Goal: Transaction & Acquisition: Purchase product/service

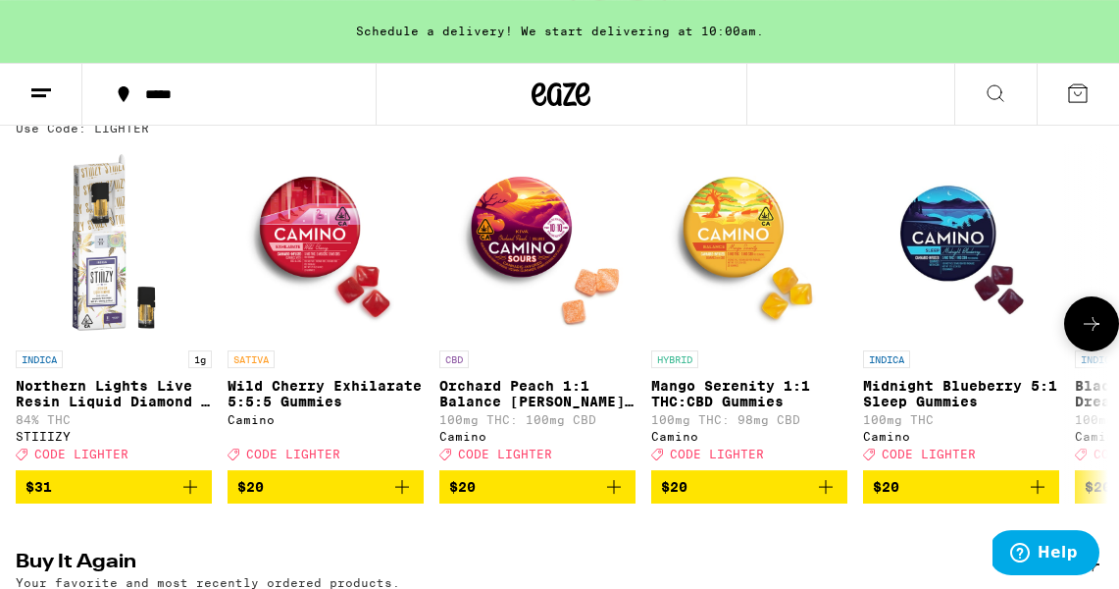
scroll to position [258, 0]
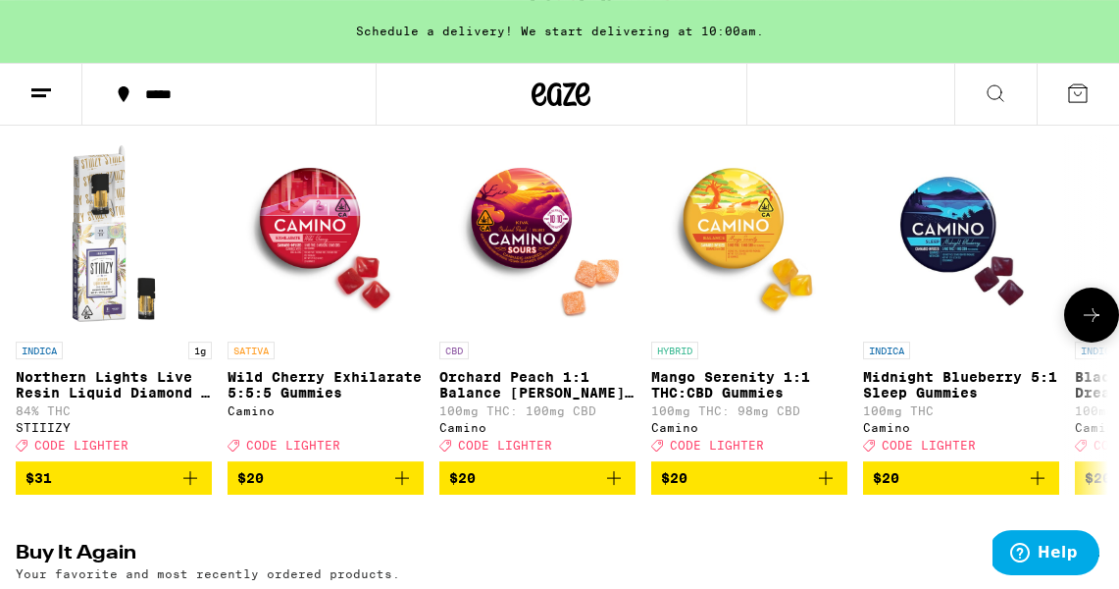
click at [939, 395] on p "Midnight Blueberry 5:1 Sleep Gummies" at bounding box center [961, 384] width 196 height 31
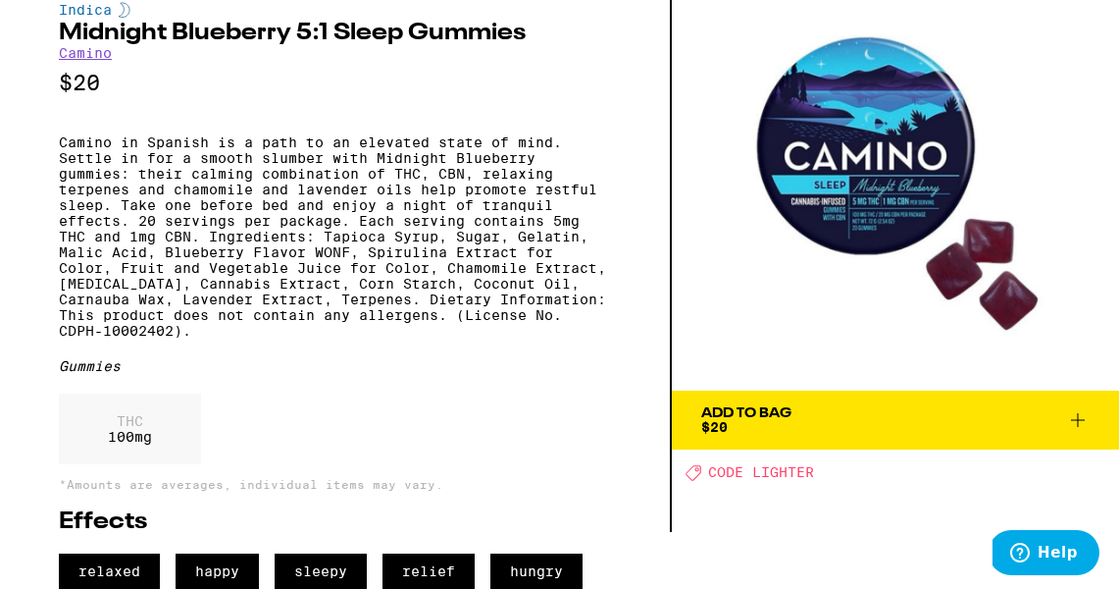
scroll to position [87, 0]
click at [1085, 408] on icon at bounding box center [1078, 420] width 24 height 24
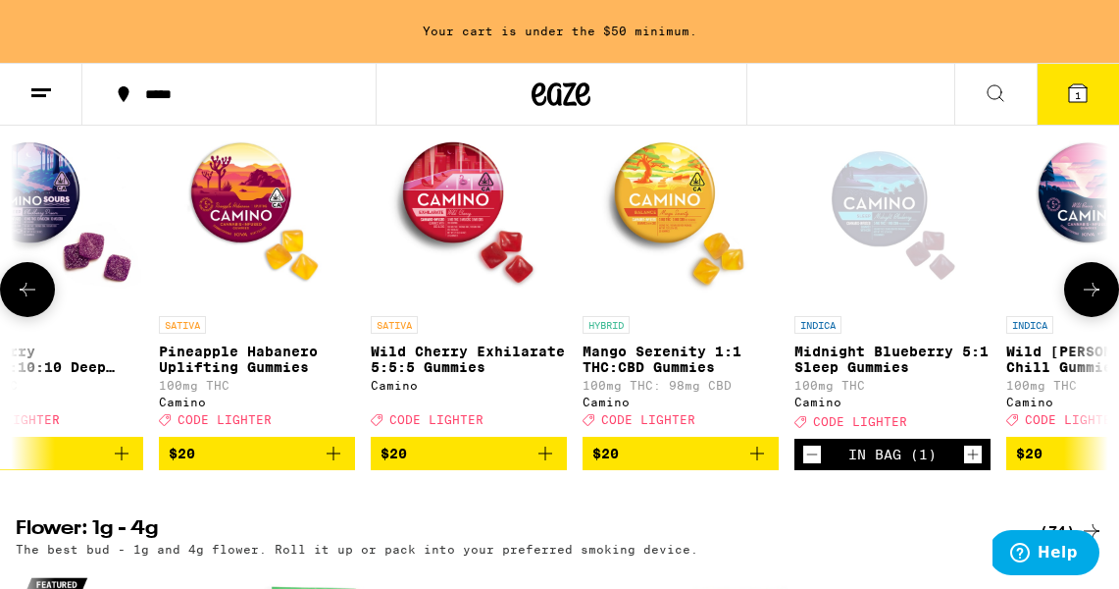
scroll to position [0, 70]
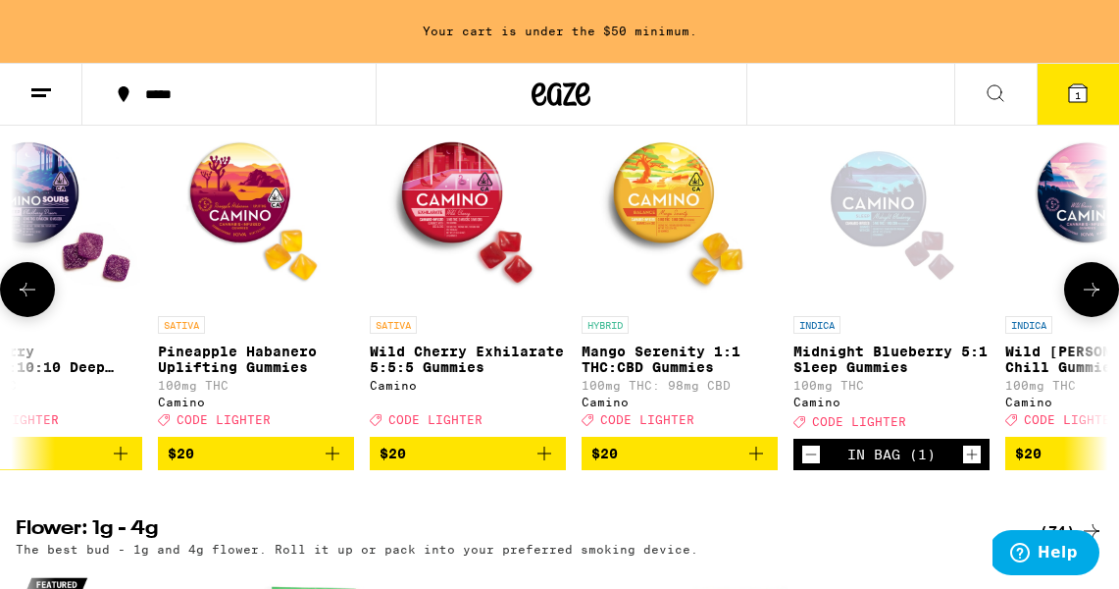
click at [758, 465] on icon "Add to bag" at bounding box center [757, 453] width 24 height 24
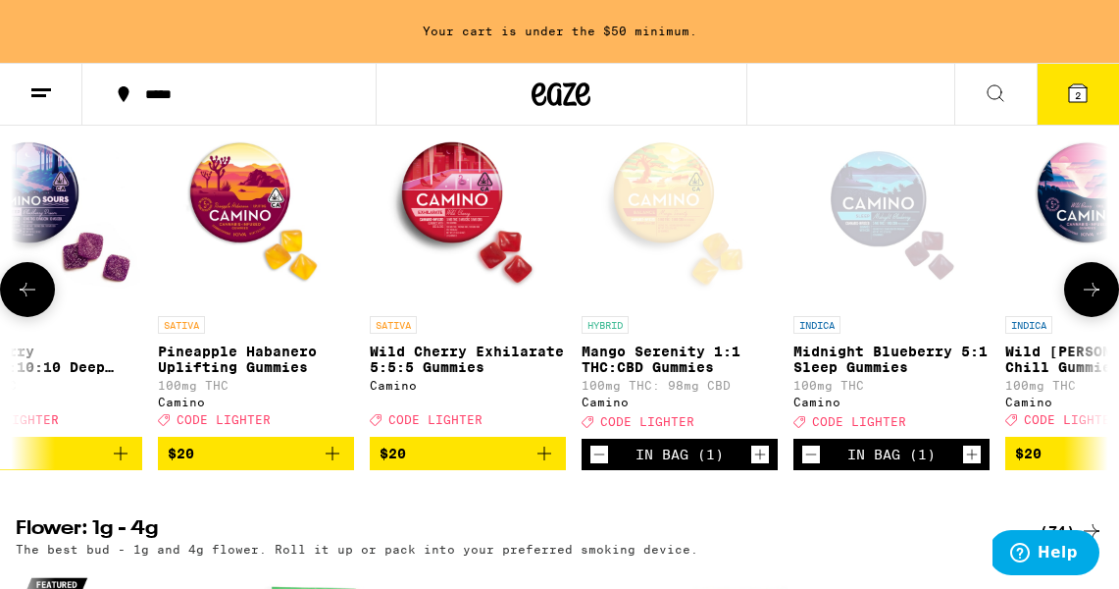
scroll to position [0, 183]
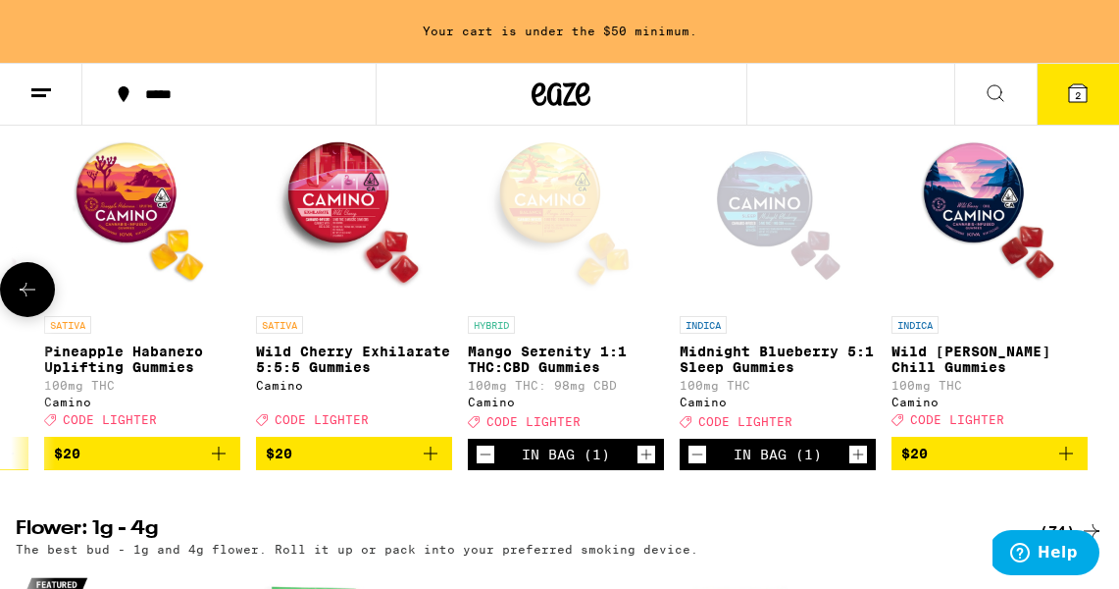
click at [1067, 460] on icon "Add to bag" at bounding box center [1066, 453] width 14 height 14
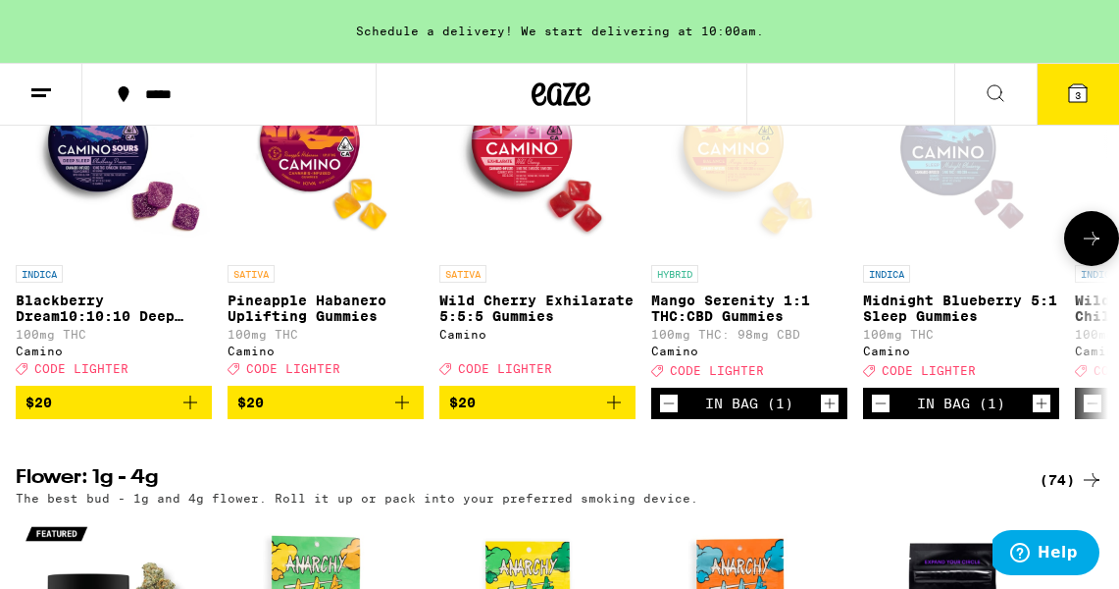
scroll to position [801, 0]
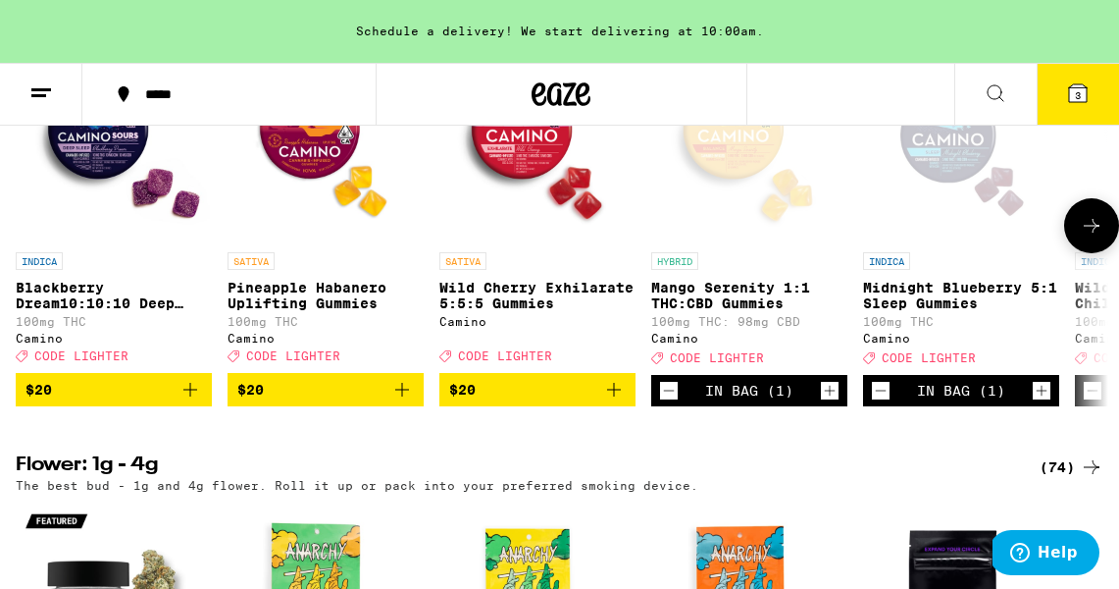
click at [615, 396] on icon "Add to bag" at bounding box center [614, 390] width 14 height 14
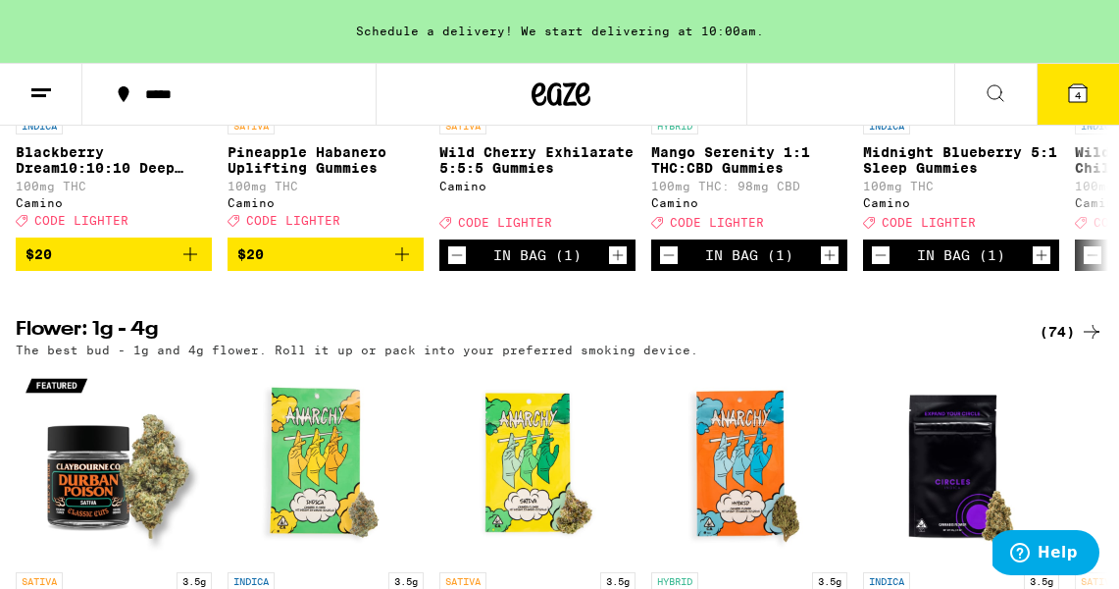
scroll to position [961, 0]
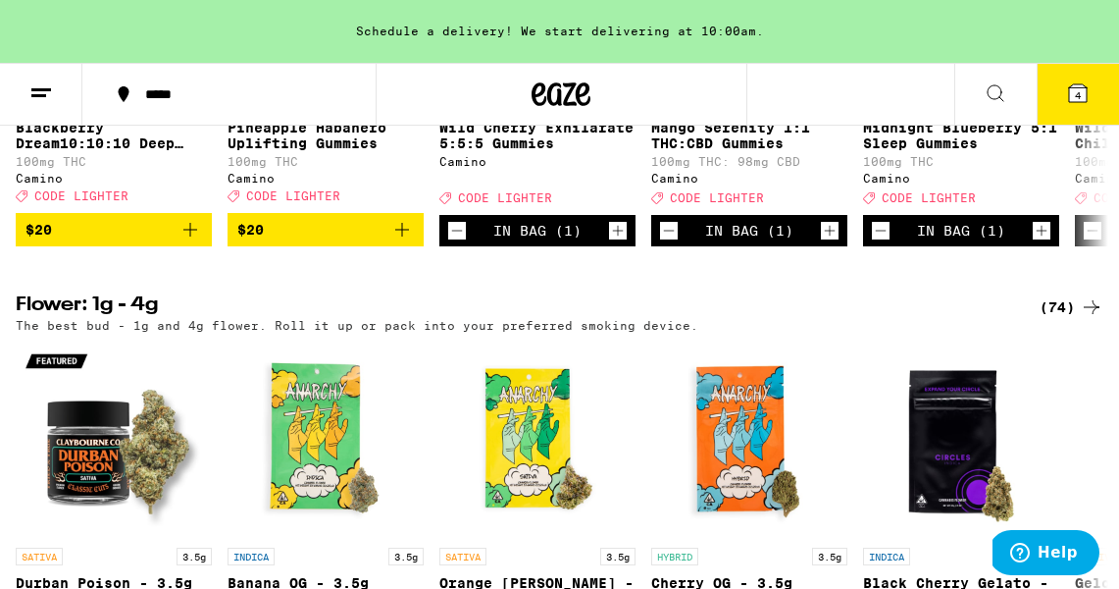
click at [832, 242] on icon "Increment" at bounding box center [830, 231] width 18 height 24
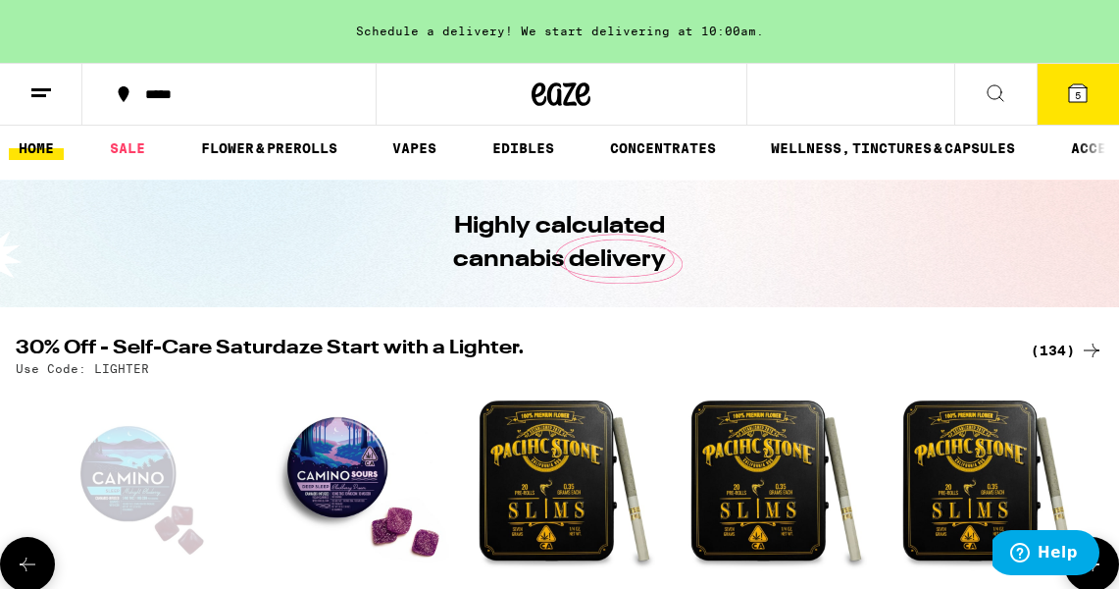
scroll to position [0, 0]
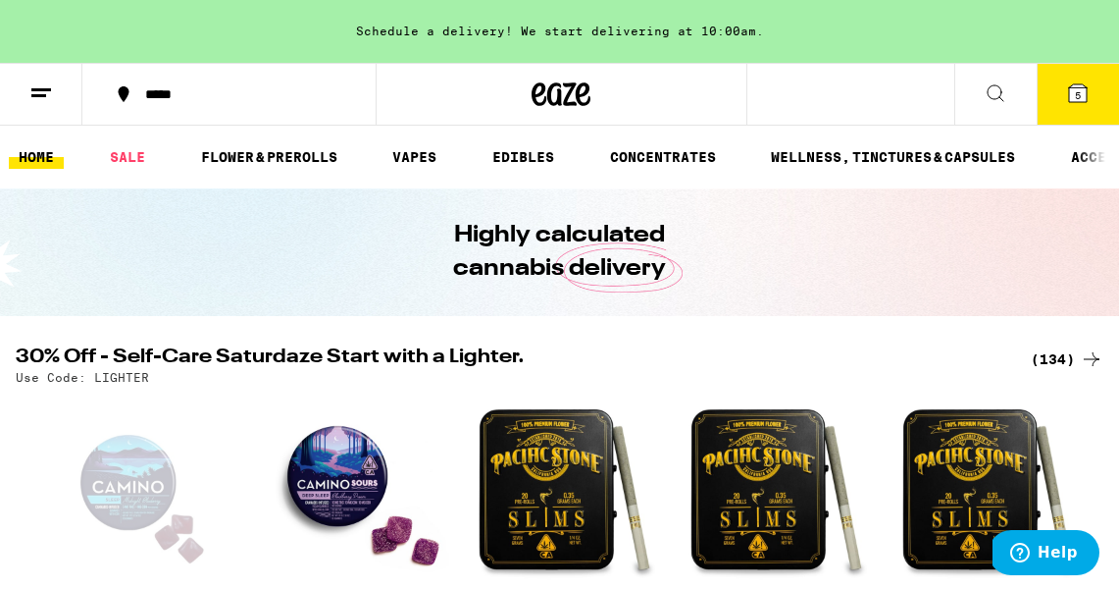
click at [1009, 90] on button at bounding box center [995, 95] width 82 height 62
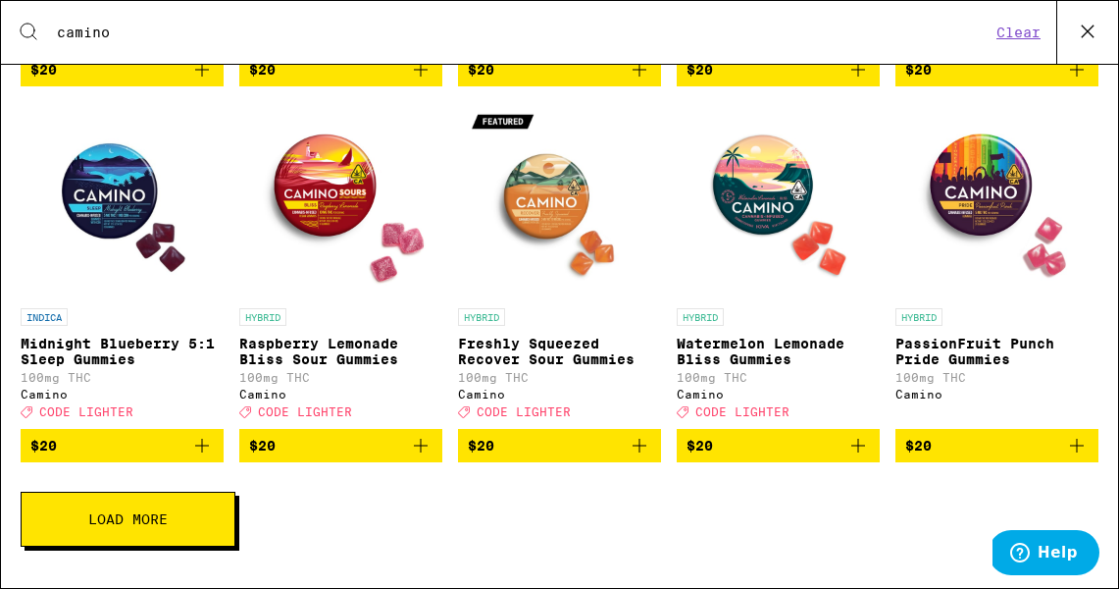
scroll to position [686, 0]
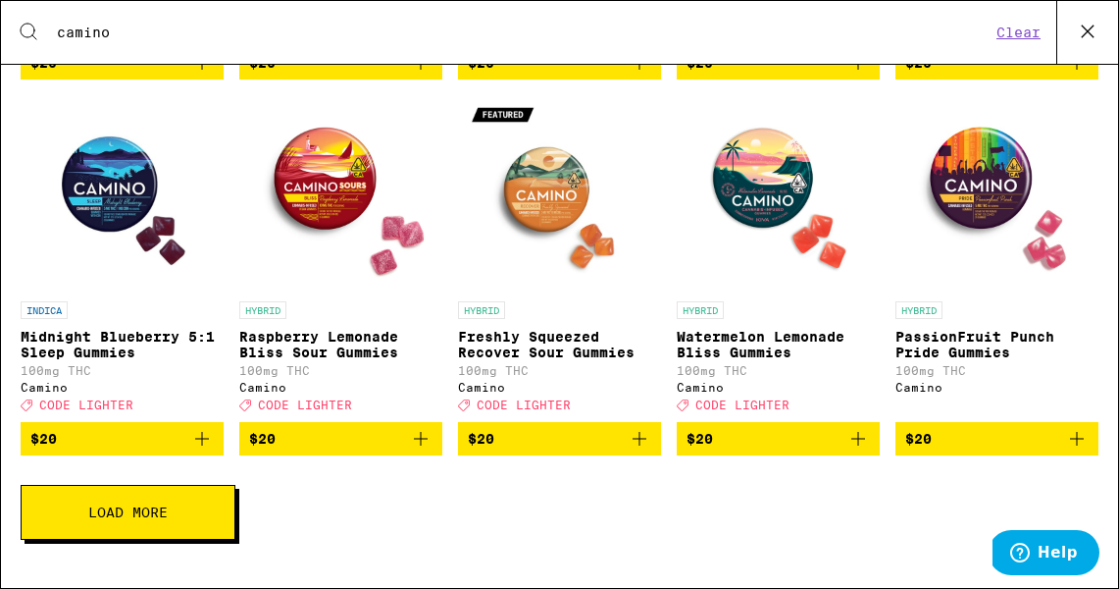
type input "camino"
click at [642, 450] on icon "Add to bag" at bounding box center [640, 439] width 24 height 24
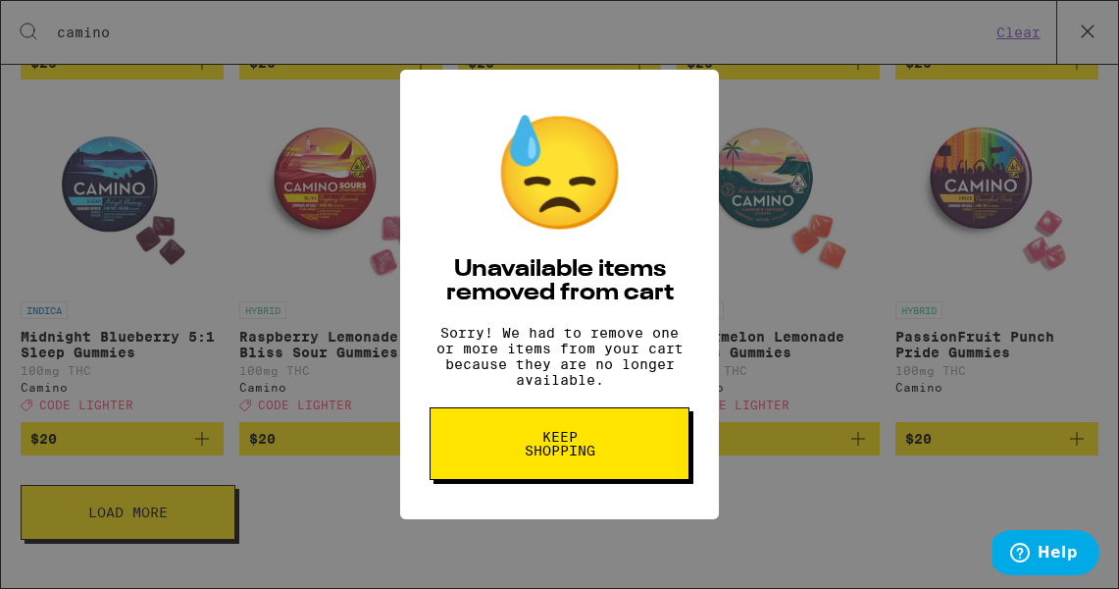
click at [829, 489] on div "😓 Unavailable items removed from cart Sorry! We had to remove one or more items…" at bounding box center [559, 294] width 1119 height 589
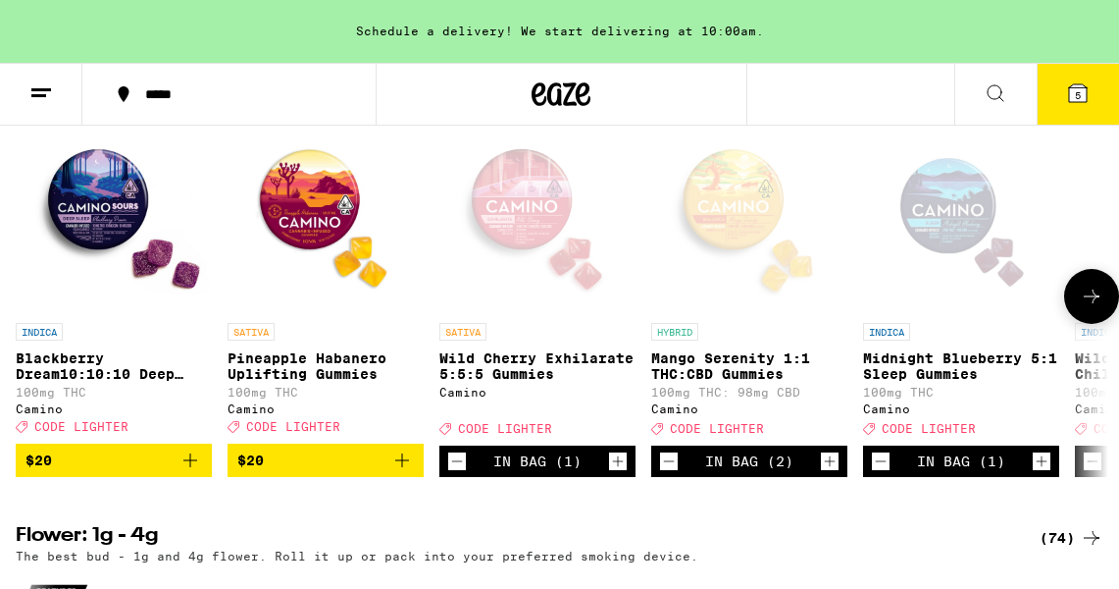
click at [1093, 308] on icon at bounding box center [1092, 296] width 24 height 24
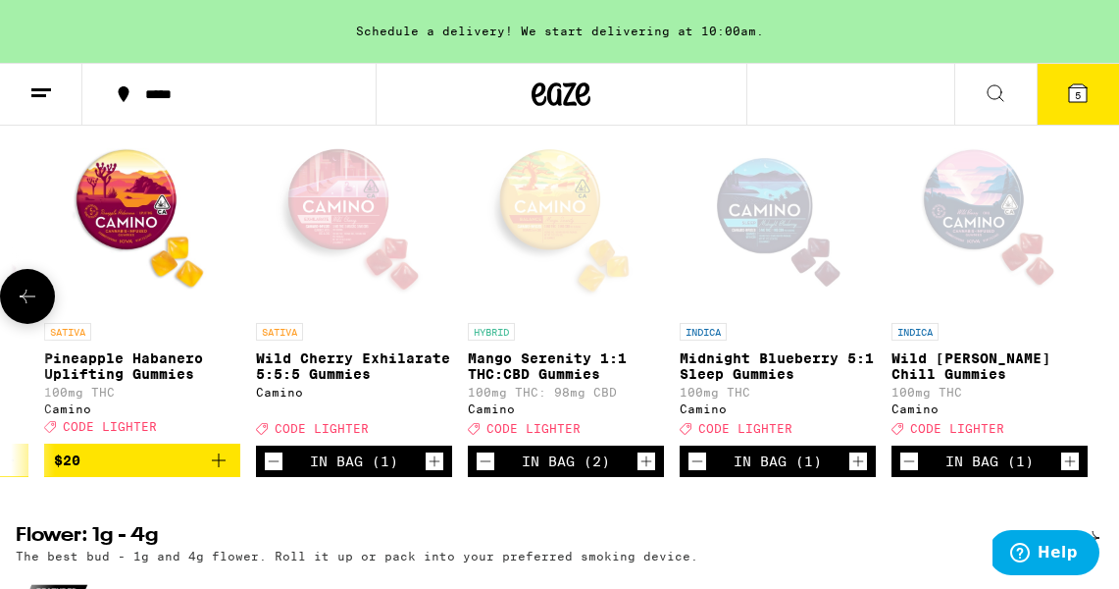
click at [1092, 296] on icon at bounding box center [1092, 296] width 0 height 0
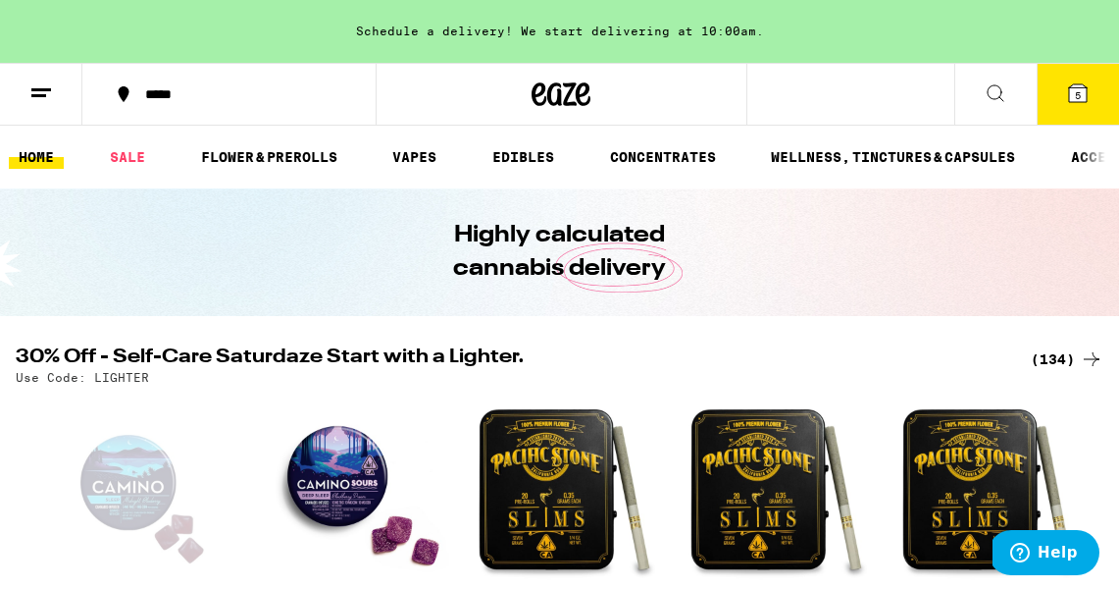
click at [995, 93] on icon at bounding box center [996, 93] width 24 height 24
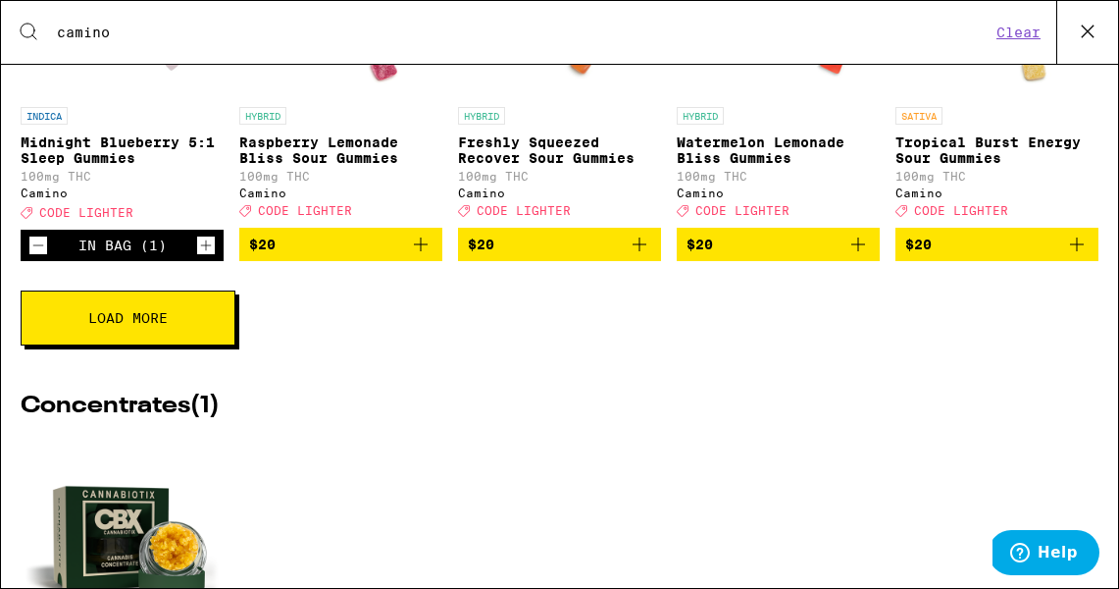
scroll to position [902, 0]
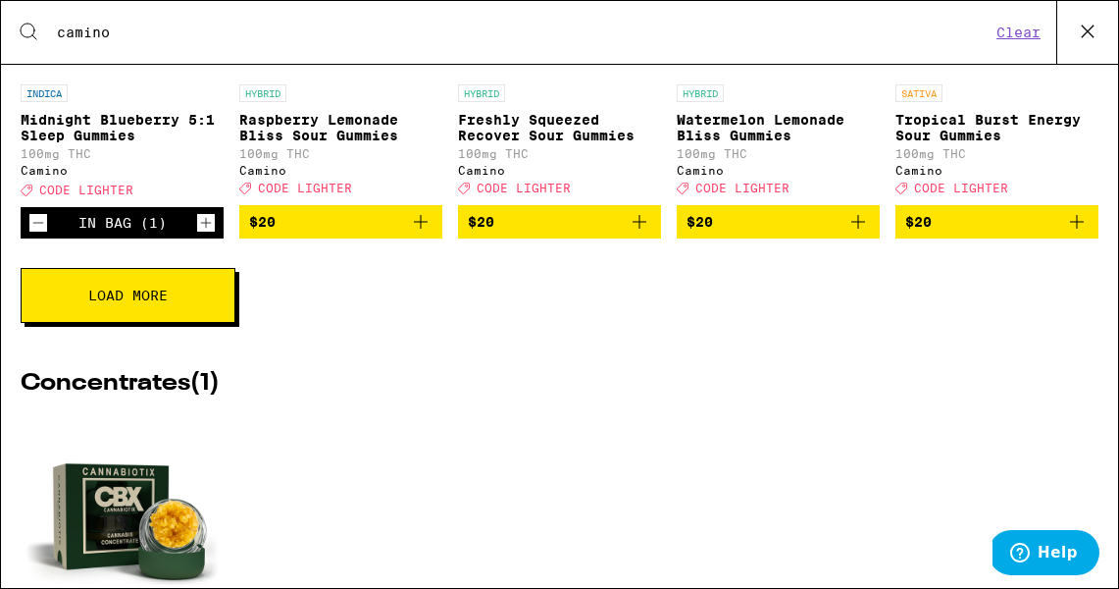
type input "camino"
click at [148, 302] on span "Load More" at bounding box center [127, 295] width 79 height 14
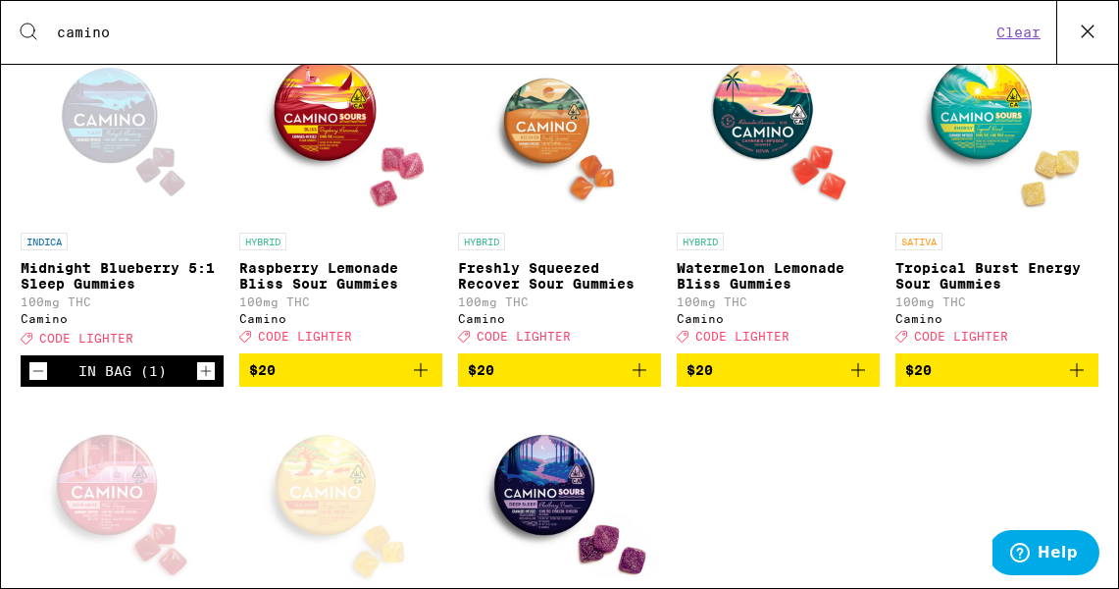
scroll to position [740, 0]
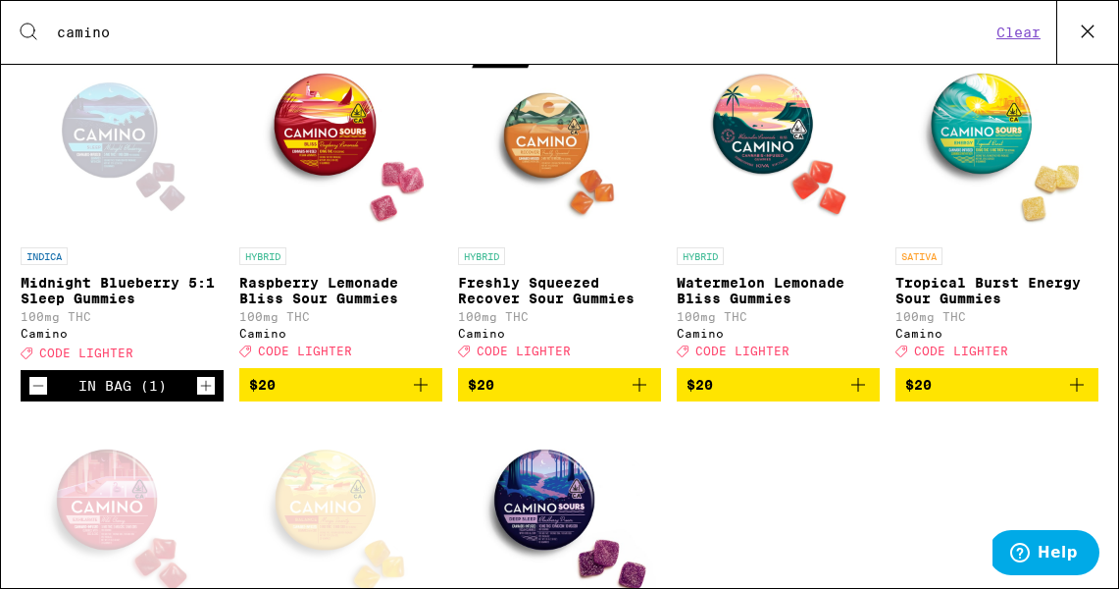
click at [639, 396] on icon "Add to bag" at bounding box center [640, 385] width 24 height 24
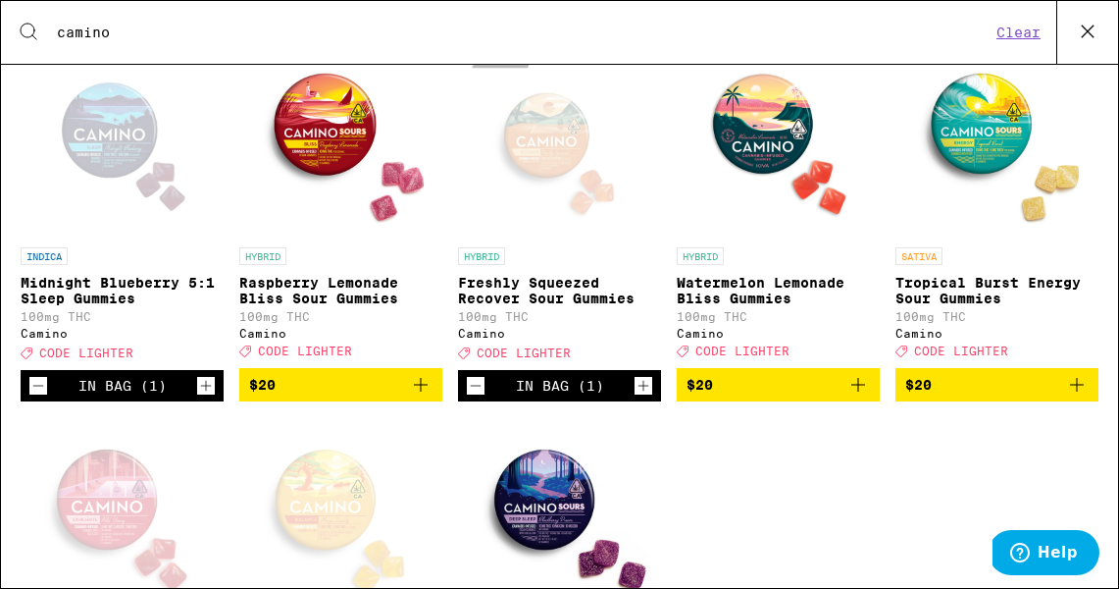
click at [863, 396] on icon "Add to bag" at bounding box center [859, 385] width 24 height 24
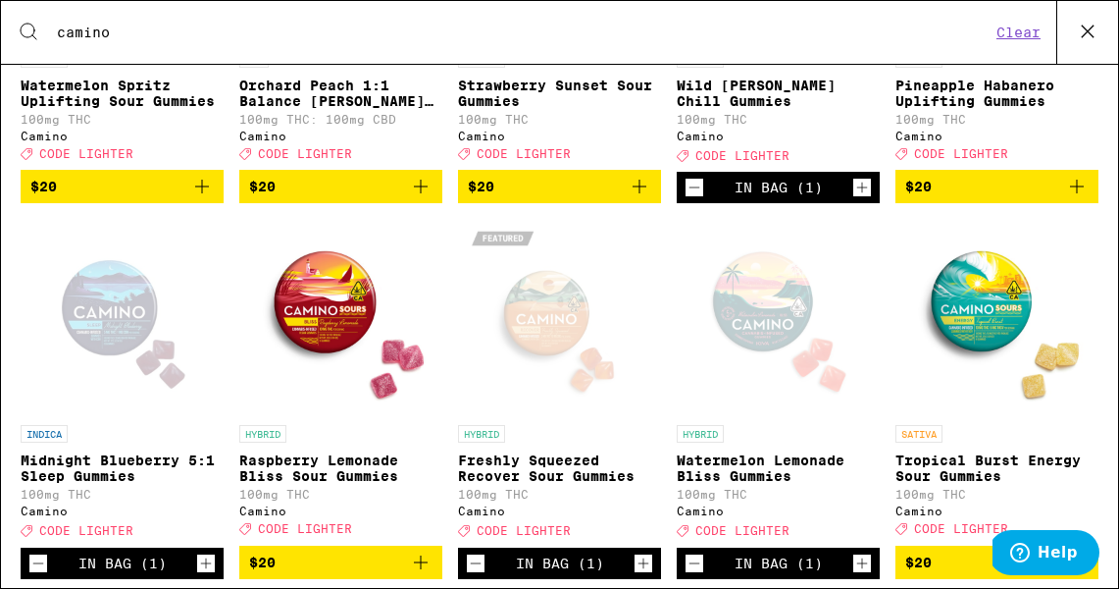
scroll to position [0, 0]
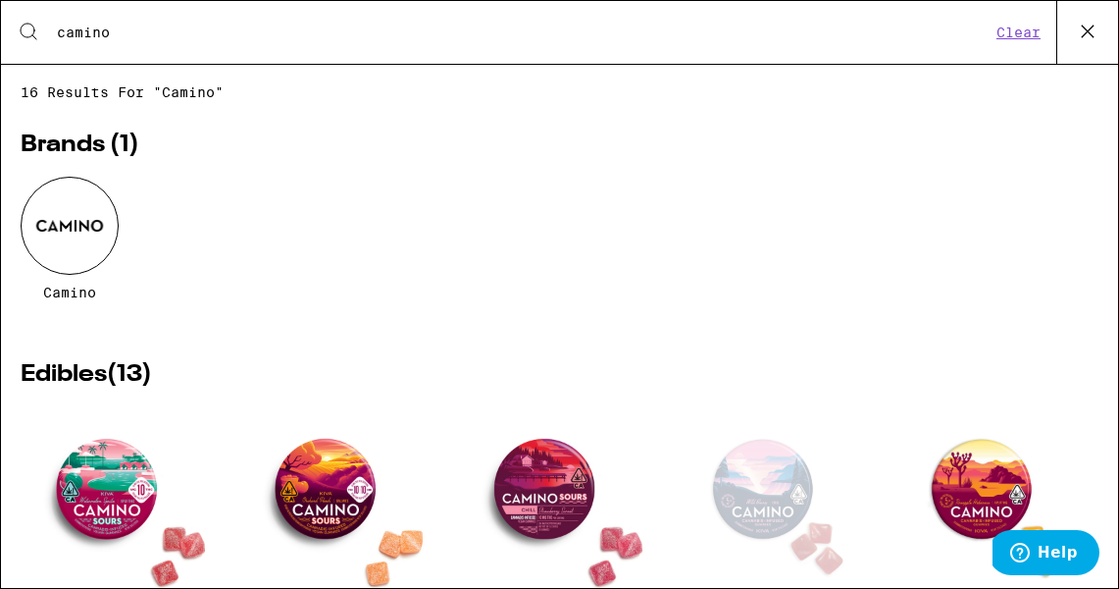
click at [1079, 39] on icon at bounding box center [1087, 31] width 29 height 29
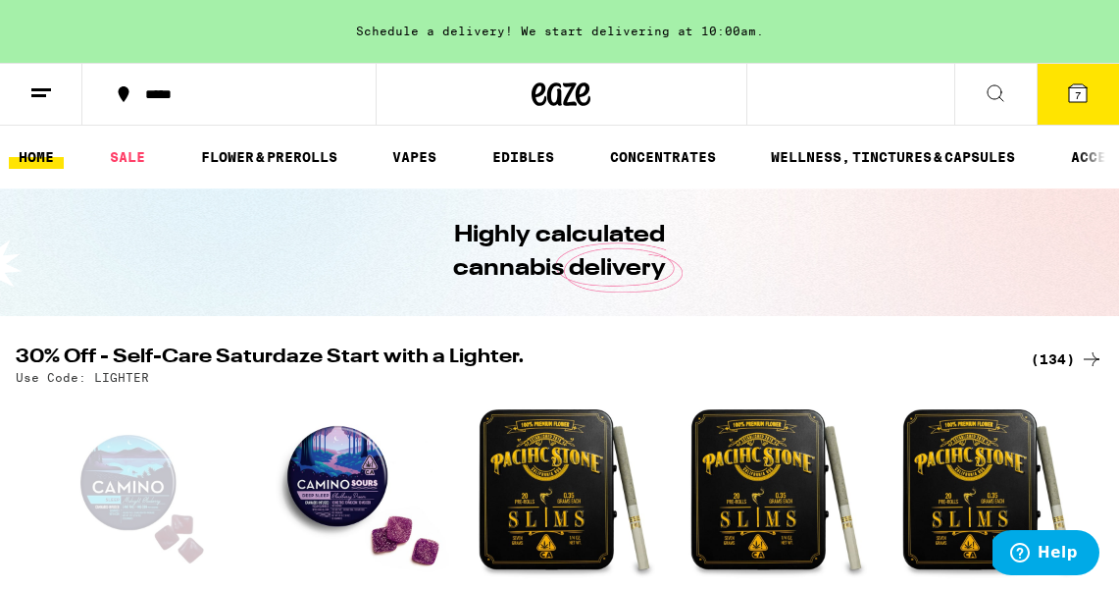
scroll to position [0, 183]
click at [1085, 103] on icon at bounding box center [1078, 93] width 24 height 24
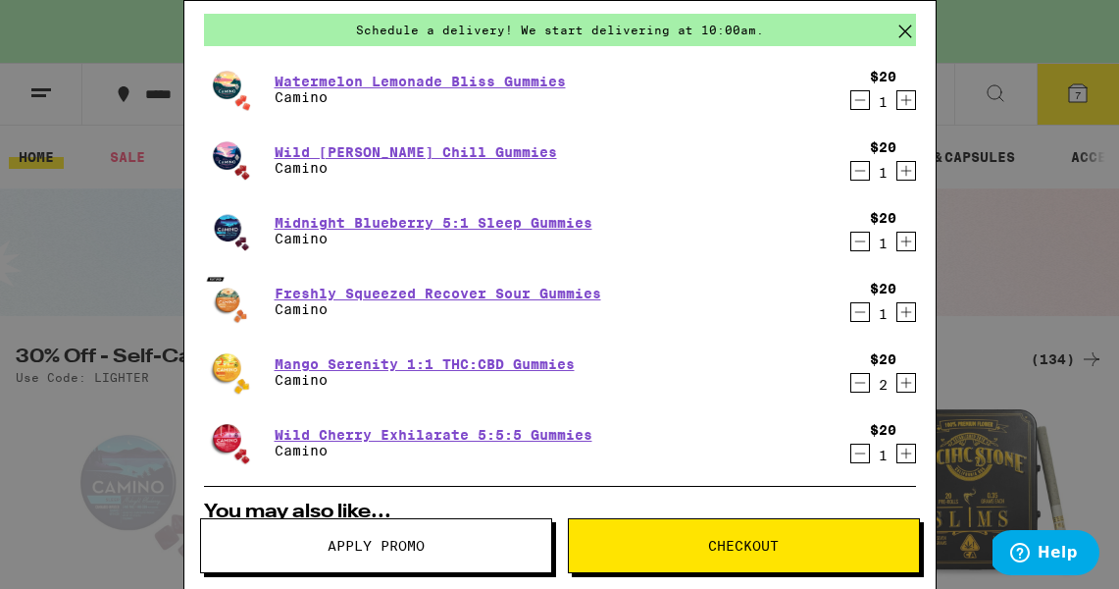
scroll to position [69, 0]
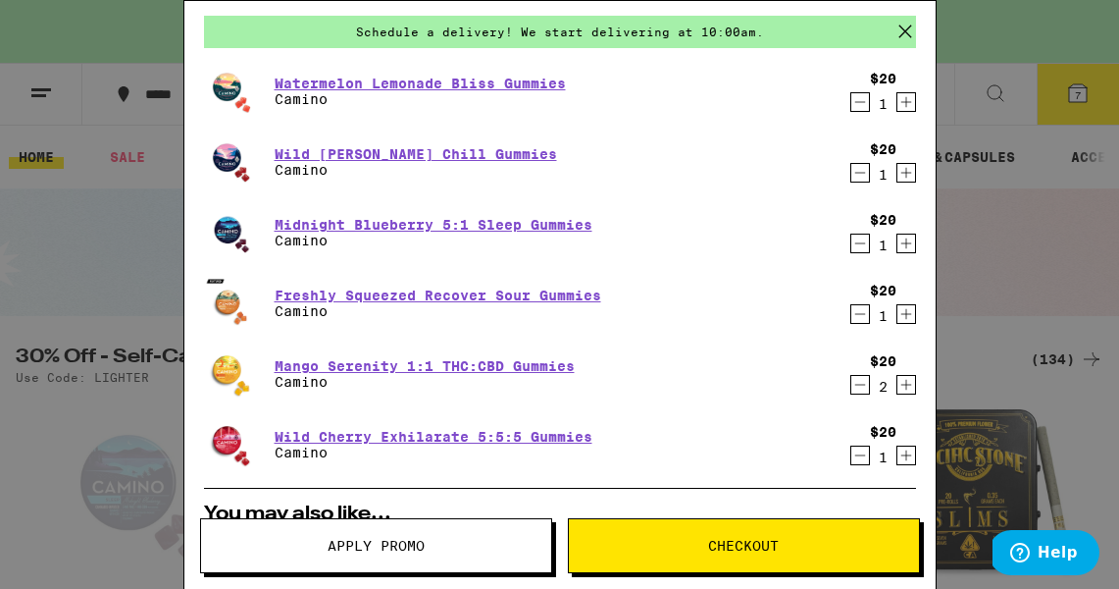
click at [857, 388] on icon "Decrement" at bounding box center [860, 385] width 18 height 24
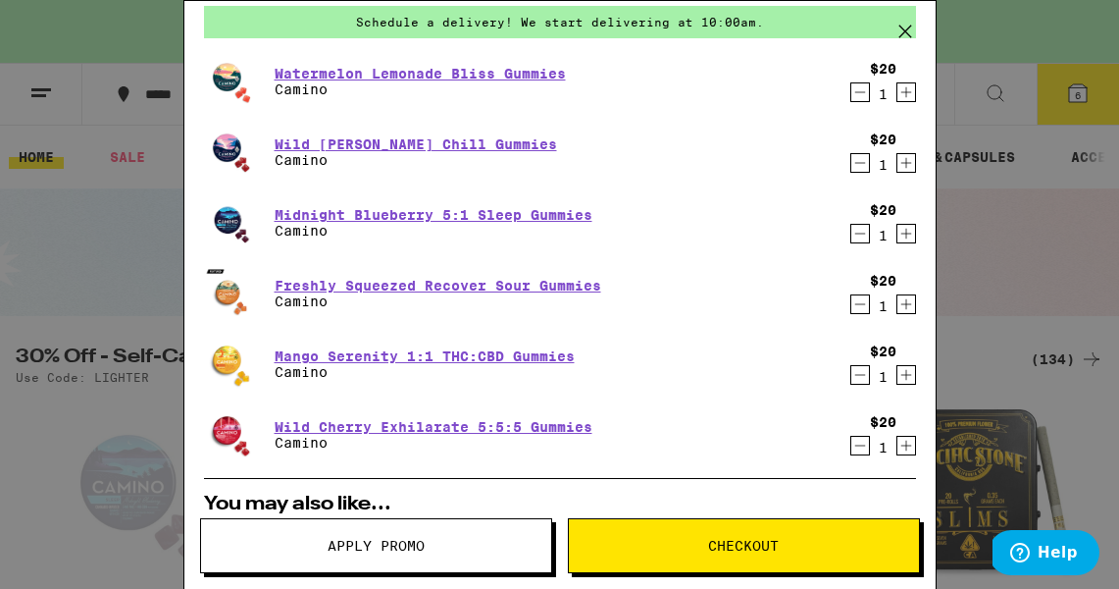
scroll to position [84, 0]
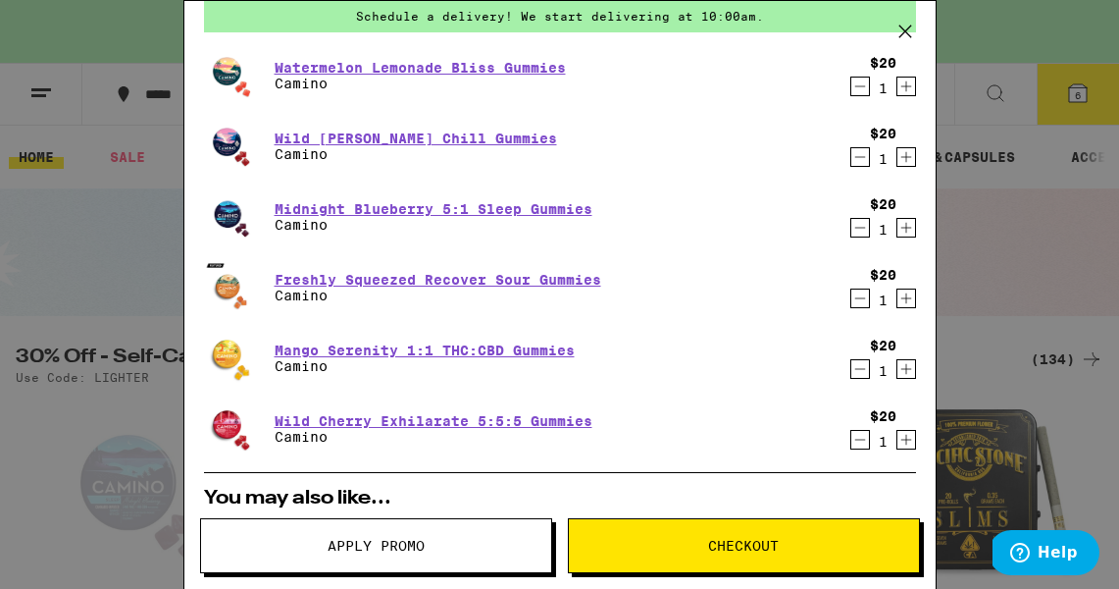
click at [855, 297] on icon "Decrement" at bounding box center [860, 298] width 18 height 24
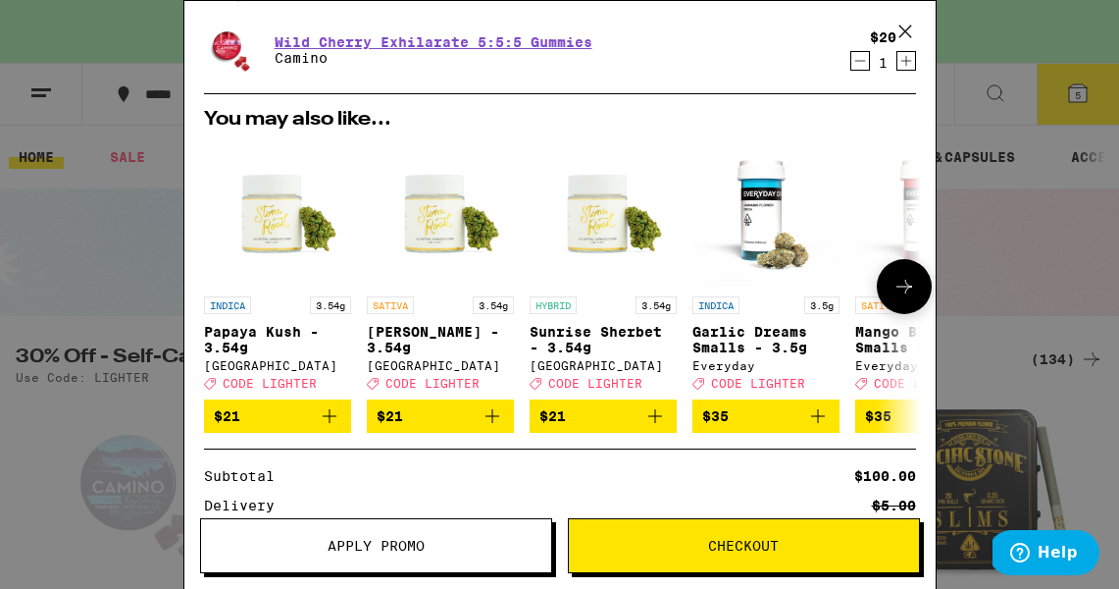
scroll to position [600, 0]
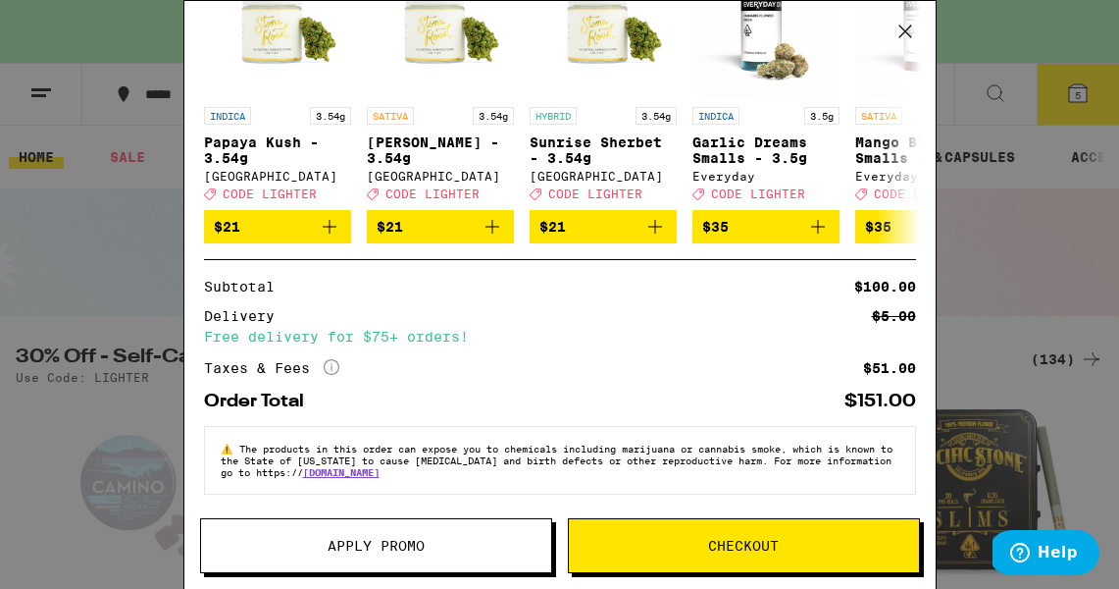
click at [708, 531] on button "Checkout" at bounding box center [744, 545] width 352 height 55
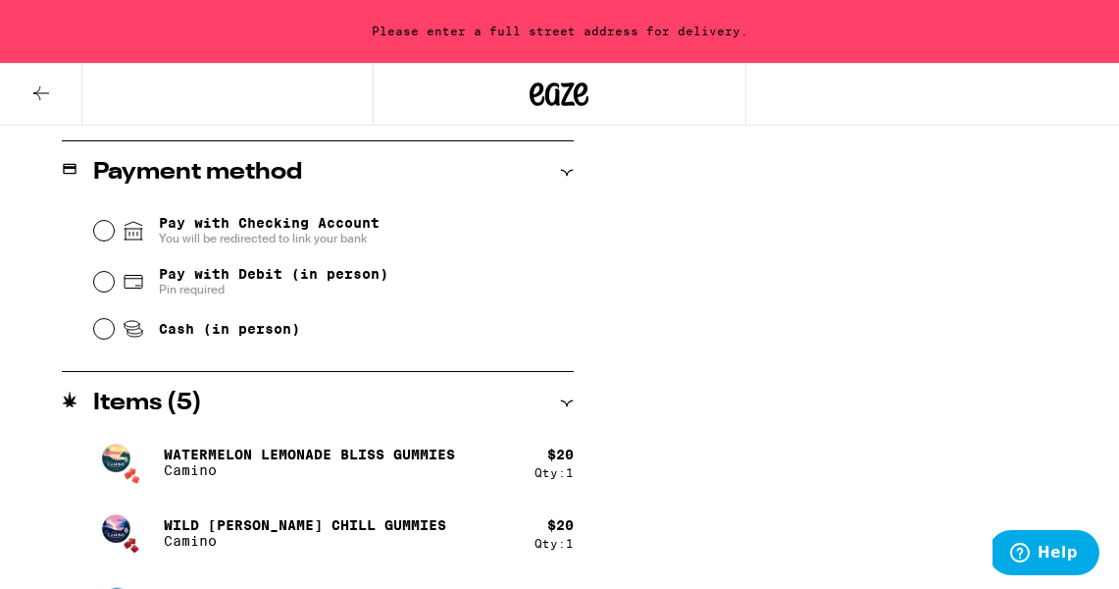
scroll to position [990, 0]
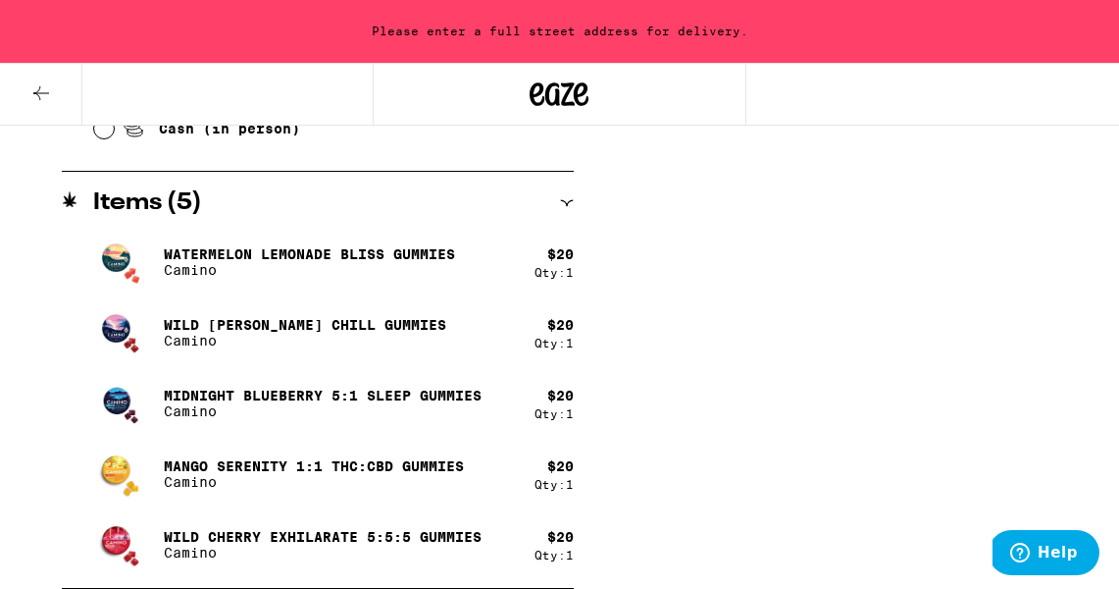
click at [29, 88] on icon at bounding box center [41, 93] width 24 height 24
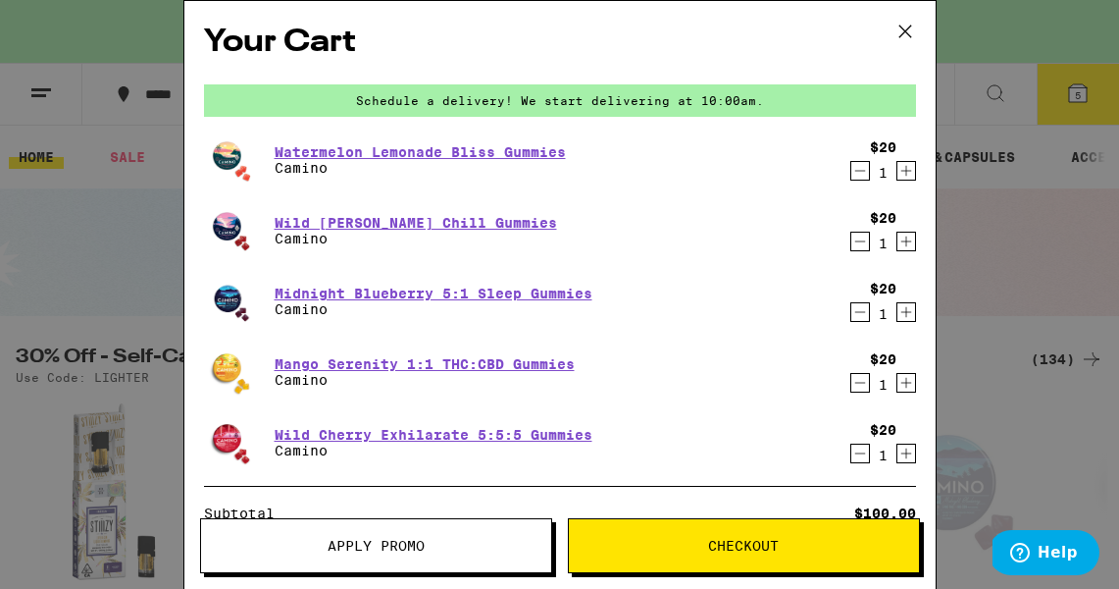
click at [398, 541] on span "Apply Promo" at bounding box center [376, 546] width 97 height 14
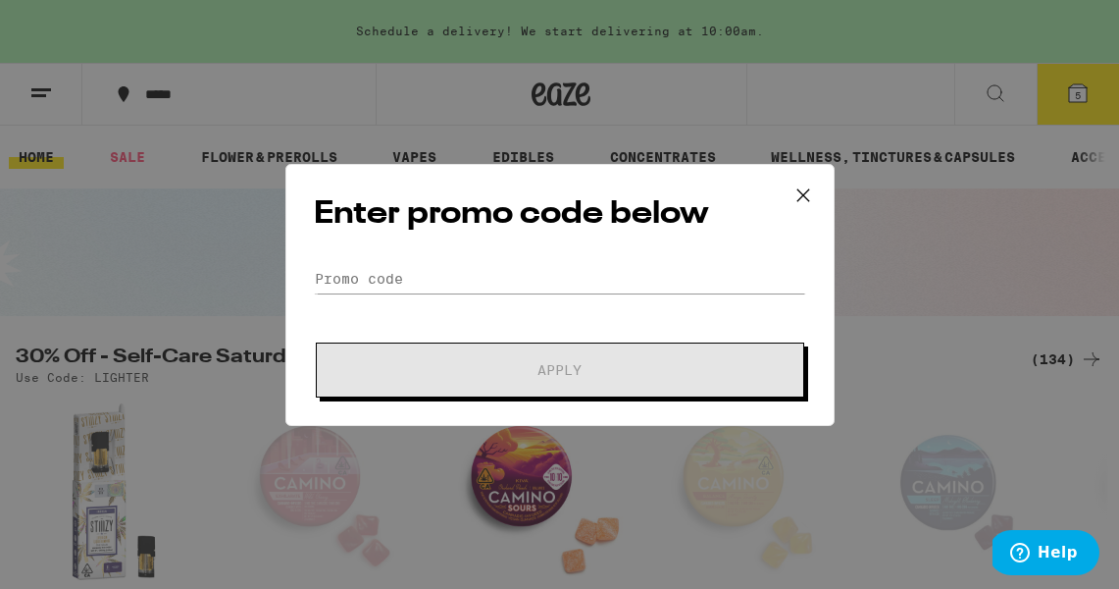
scroll to position [233, 0]
click at [347, 262] on div "Enter promo code below Promo Code Apply" at bounding box center [559, 295] width 549 height 262
click at [344, 274] on input "Promo Code" at bounding box center [560, 278] width 492 height 29
click at [335, 278] on input "Promo Code" at bounding box center [560, 278] width 492 height 29
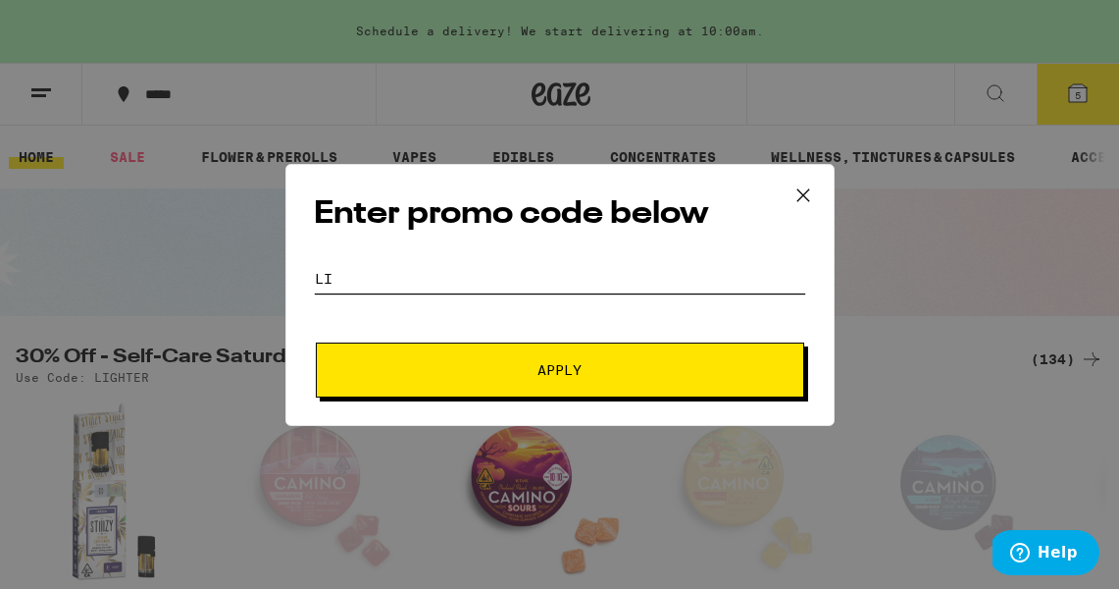
scroll to position [0, 0]
type input "LIGHTER"
click at [466, 371] on span "Apply" at bounding box center [560, 370] width 353 height 14
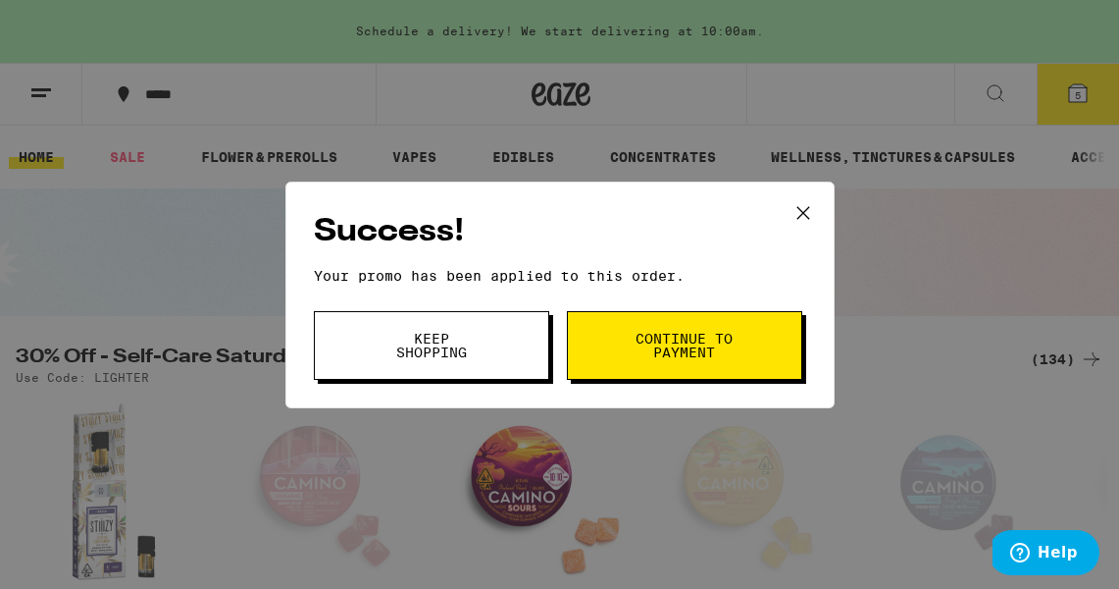
click at [677, 353] on span "Continue to payment" at bounding box center [685, 345] width 100 height 27
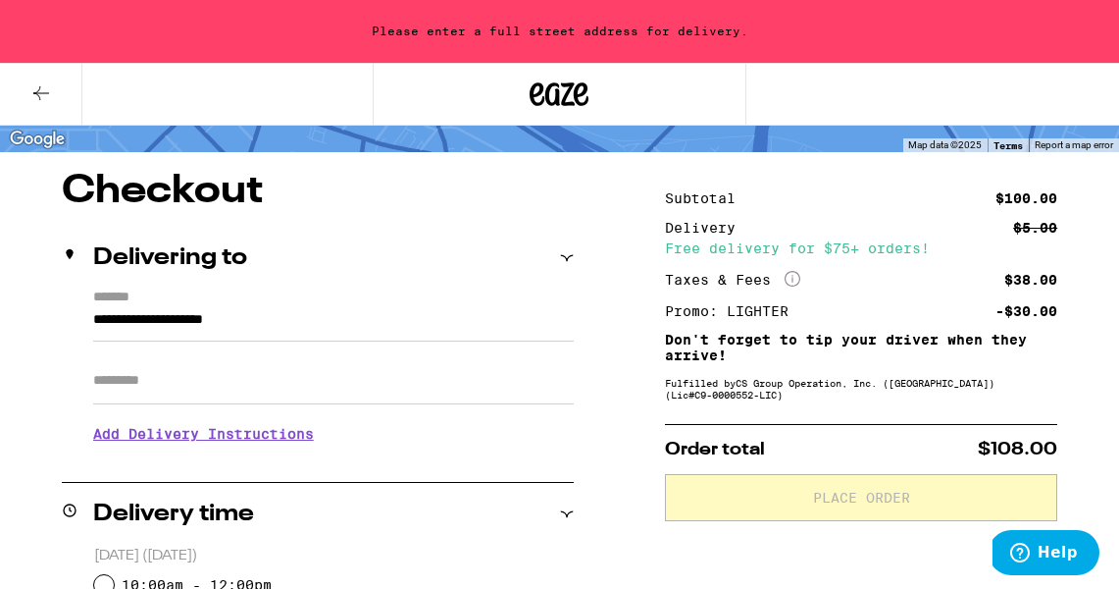
scroll to position [120, 0]
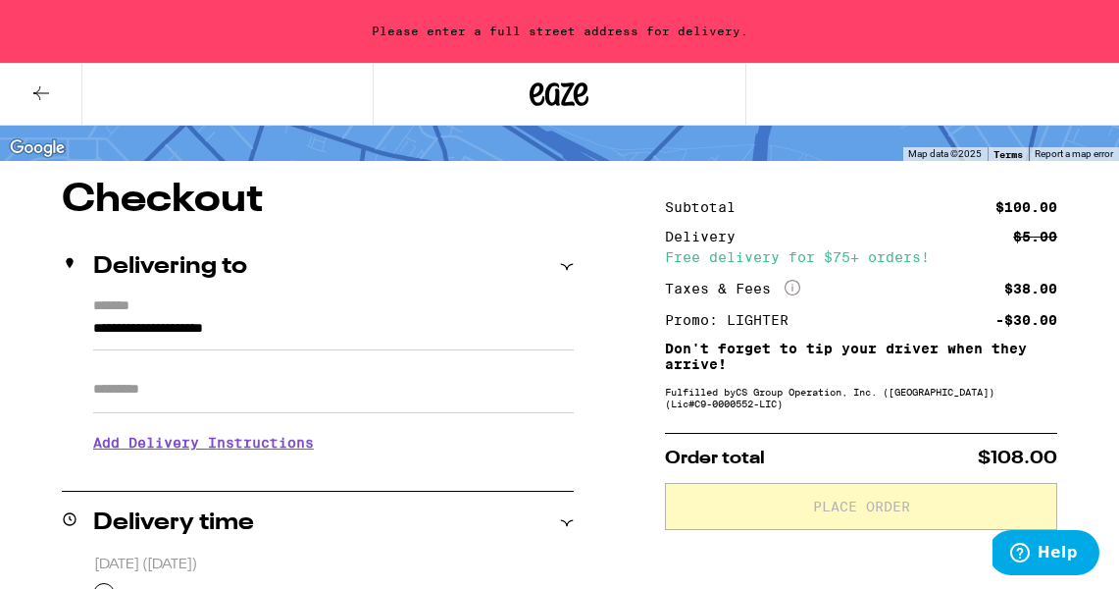
click at [135, 307] on label "*******" at bounding box center [333, 307] width 481 height 19
click at [135, 317] on input "**********" at bounding box center [333, 333] width 481 height 33
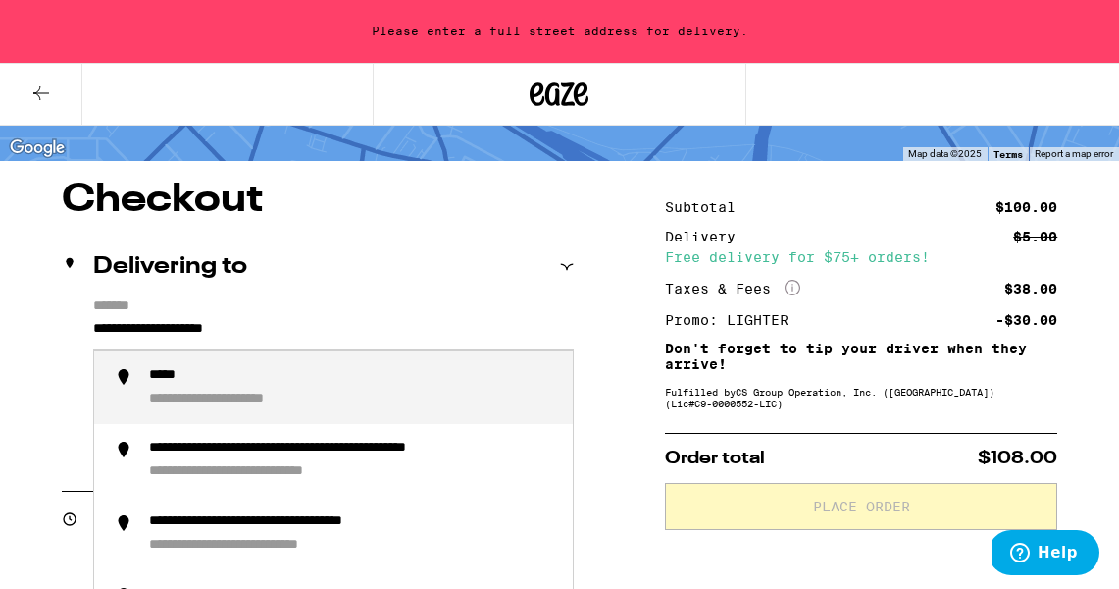
click at [105, 328] on input "**********" at bounding box center [333, 333] width 481 height 33
click at [98, 329] on input "**********" at bounding box center [333, 333] width 481 height 33
click at [96, 329] on input "**********" at bounding box center [333, 333] width 481 height 33
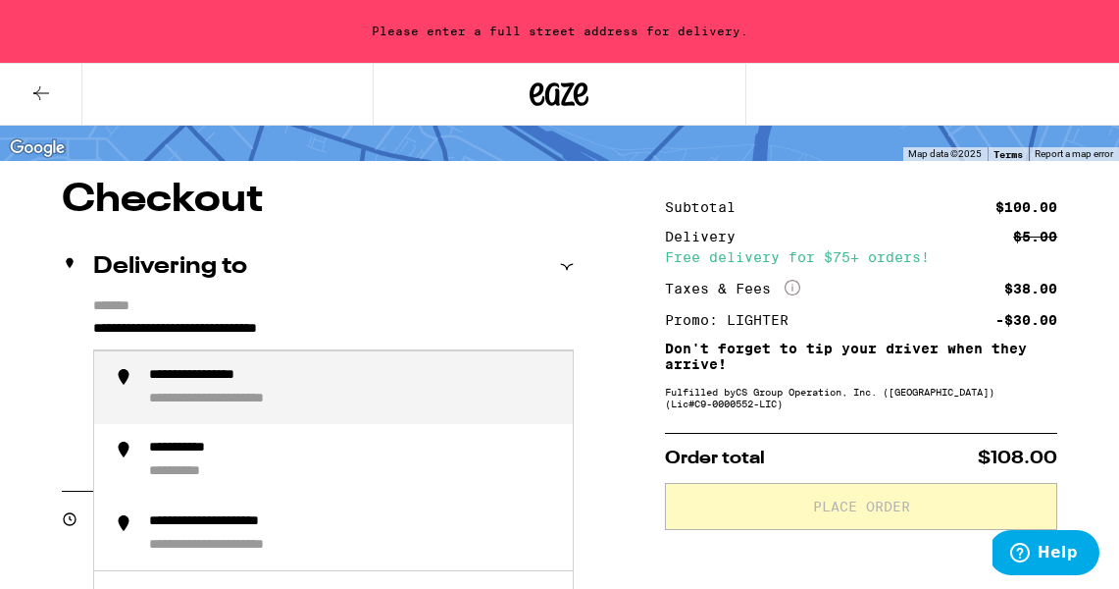
click at [202, 393] on div "**********" at bounding box center [353, 388] width 408 height 42
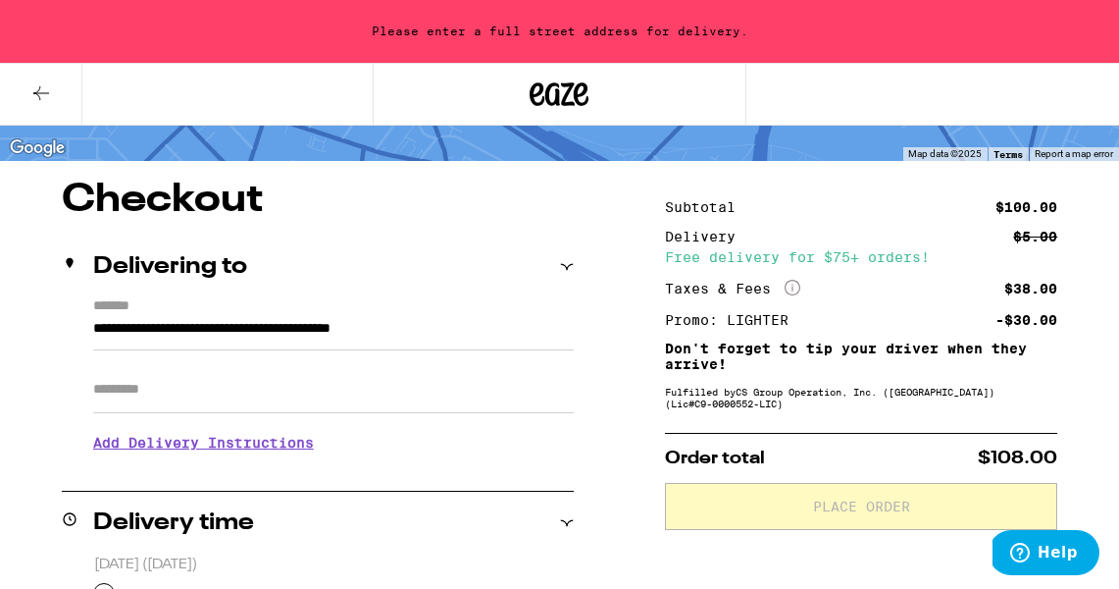
type input "**********"
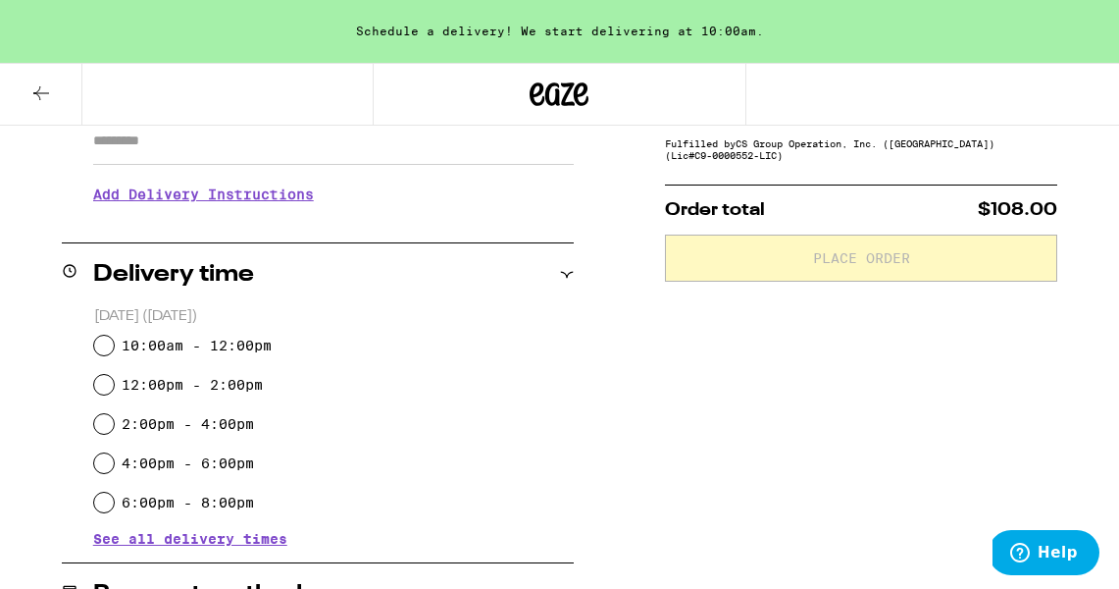
scroll to position [371, 0]
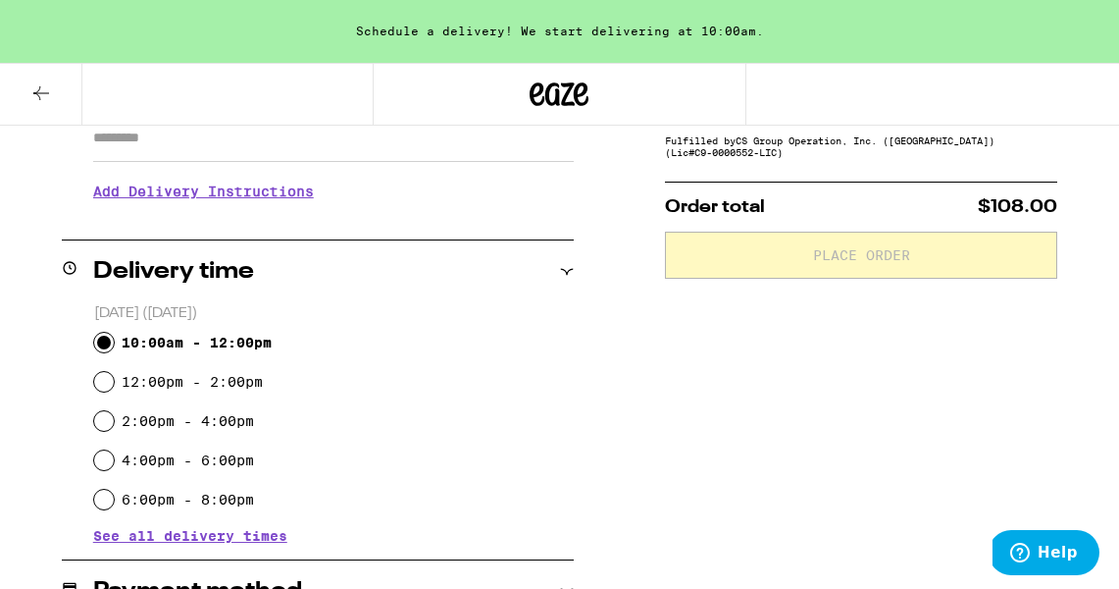
click at [101, 340] on input "10:00am - 12:00pm" at bounding box center [104, 343] width 20 height 20
radio input "true"
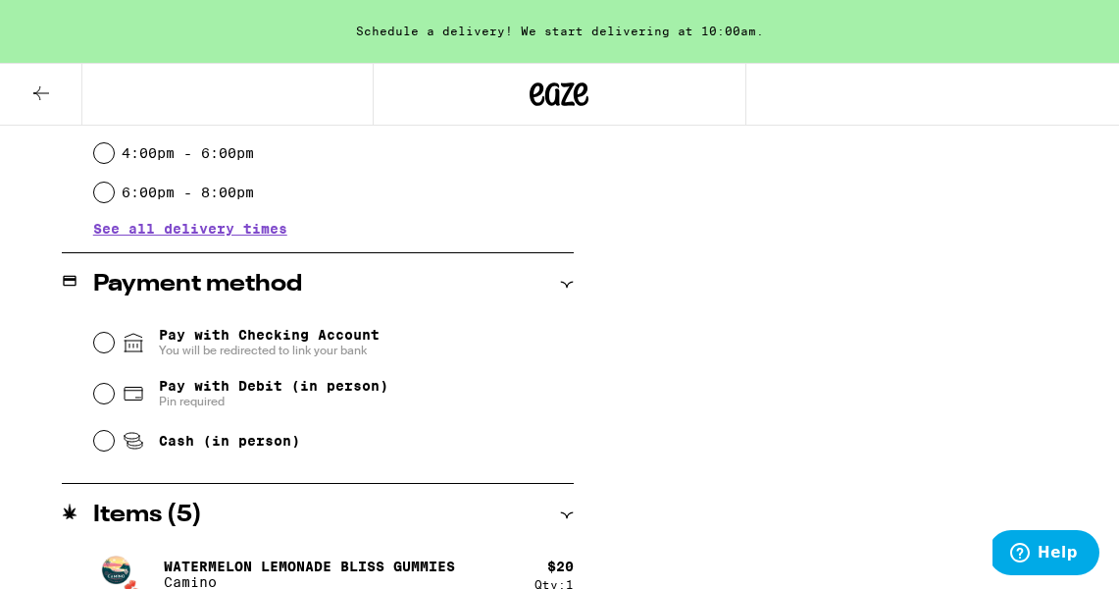
scroll to position [679, 0]
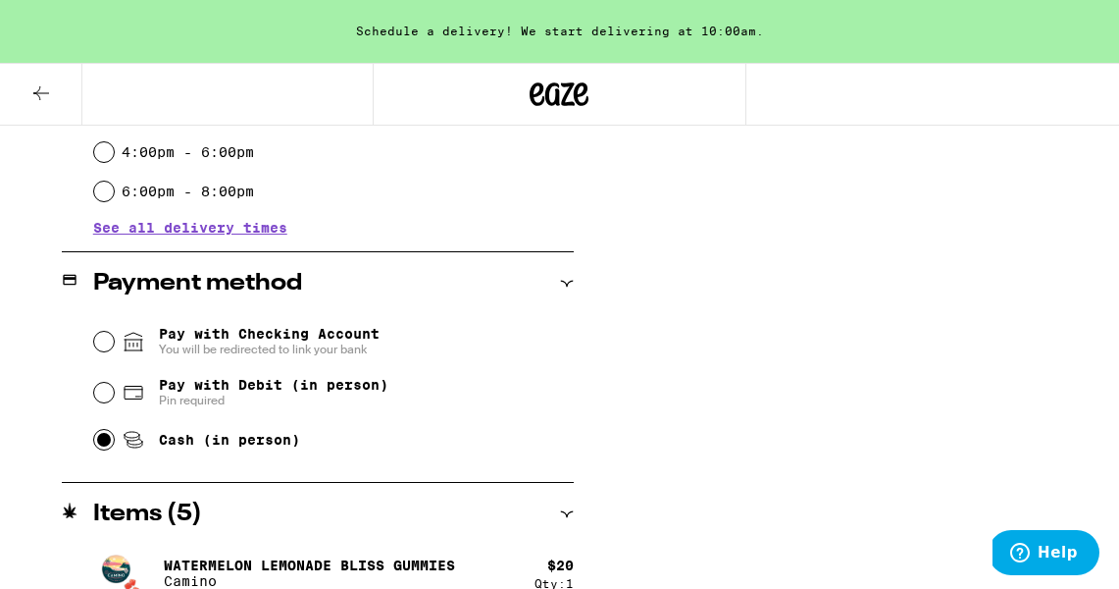
click at [107, 445] on input "Cash (in person)" at bounding box center [104, 440] width 20 height 20
radio input "true"
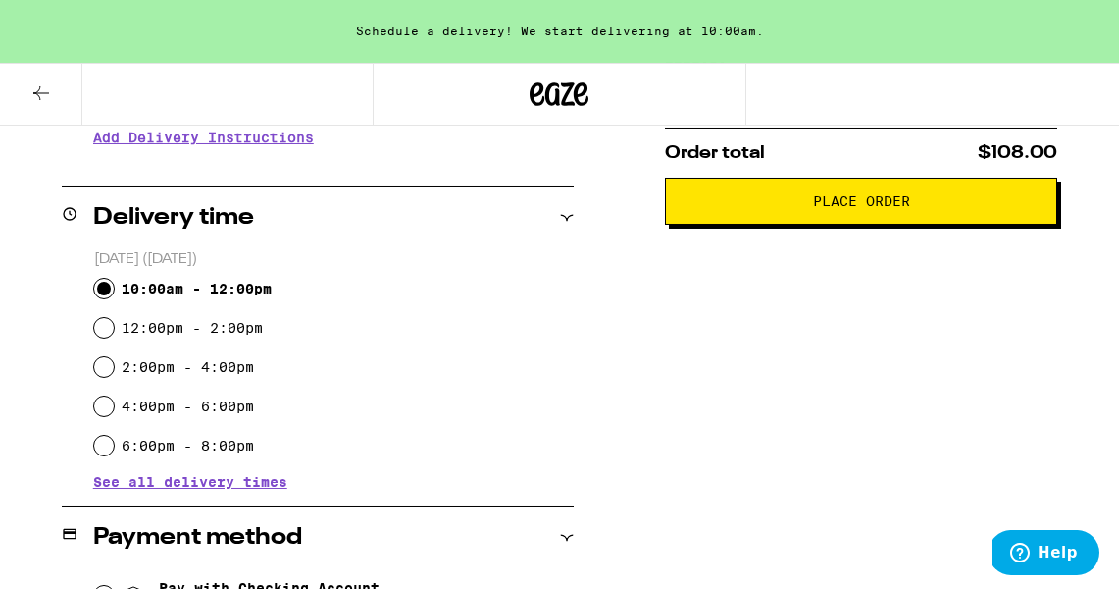
scroll to position [418, 0]
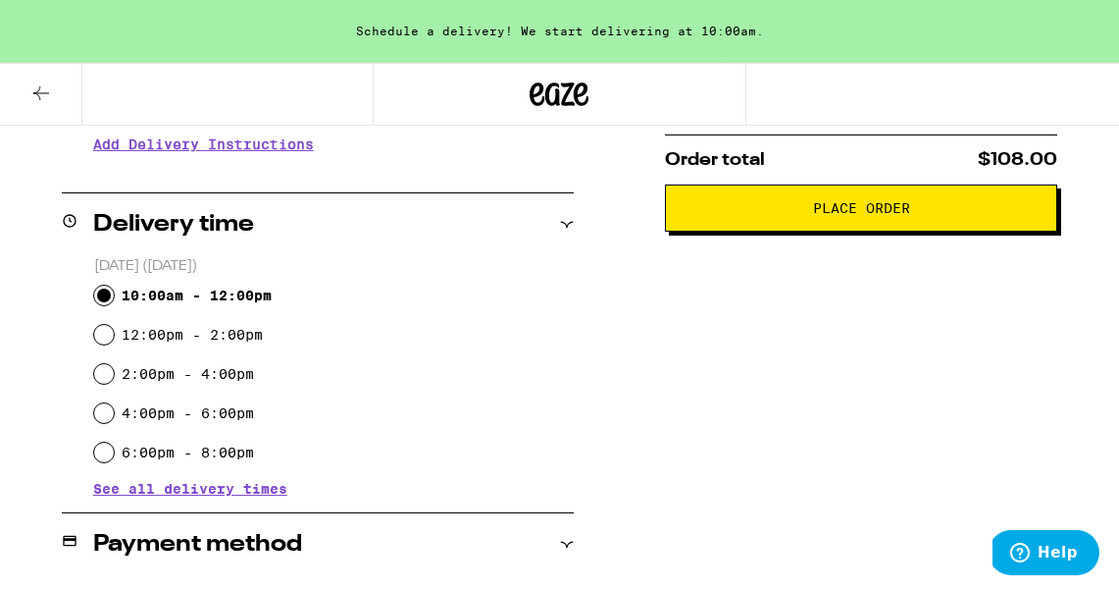
click at [810, 226] on button "Place Order" at bounding box center [861, 207] width 392 height 47
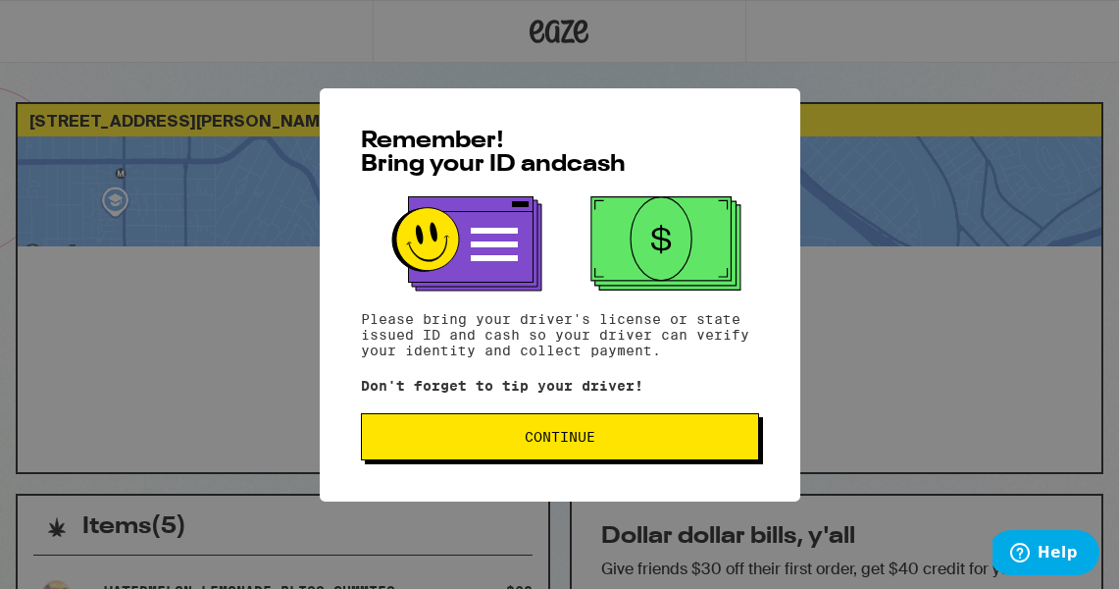
click at [543, 430] on button "Continue" at bounding box center [560, 436] width 398 height 47
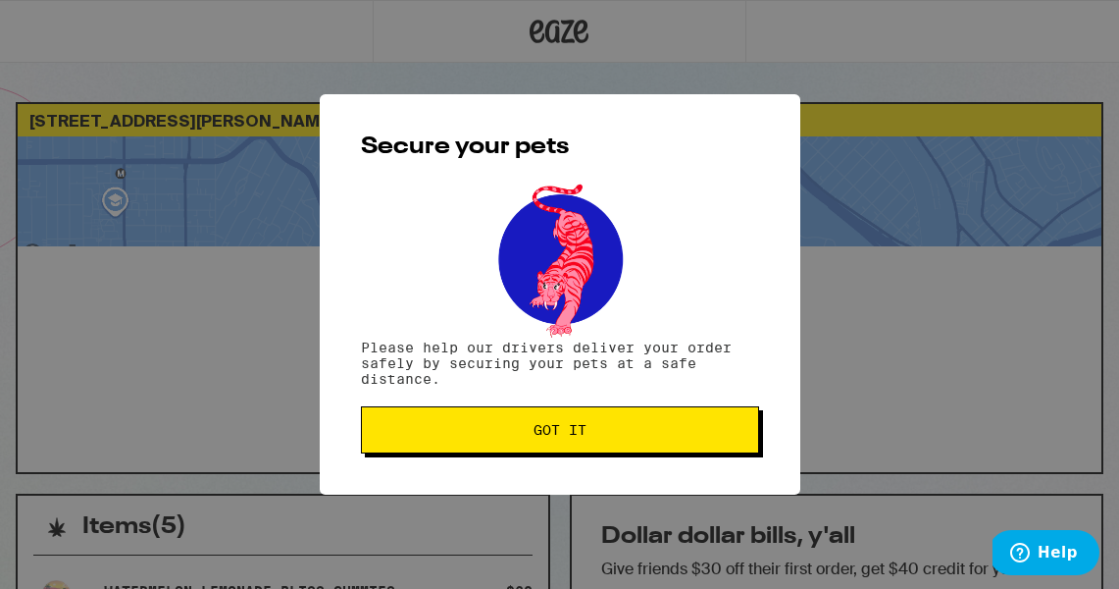
click at [543, 430] on span "Got it" at bounding box center [560, 430] width 53 height 14
